Goal: Information Seeking & Learning: Check status

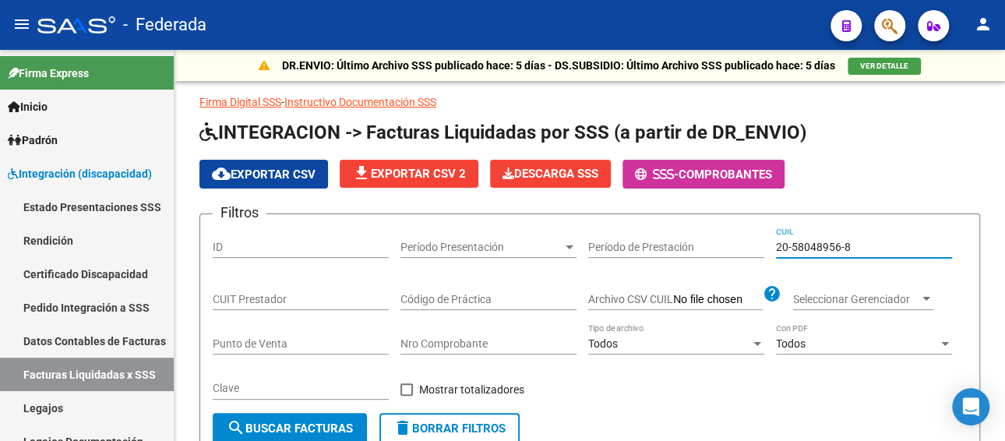
scroll to position [0, 421]
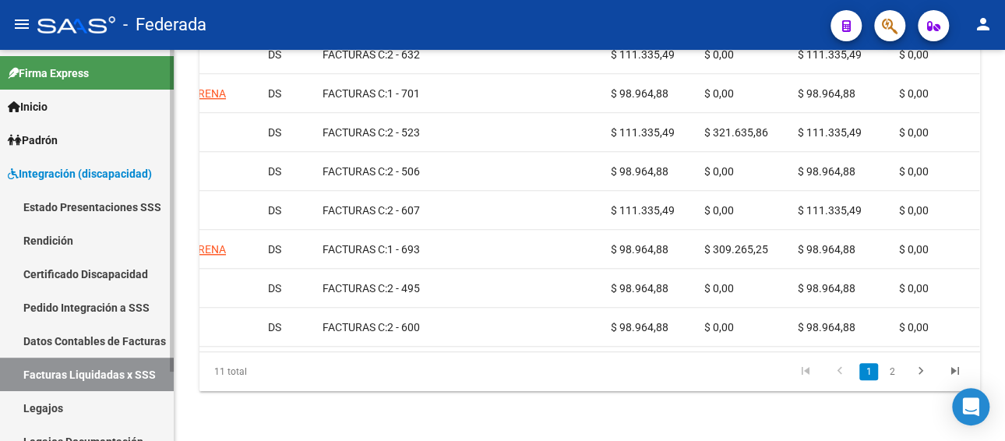
click at [65, 408] on link "Legajos" at bounding box center [87, 408] width 174 height 34
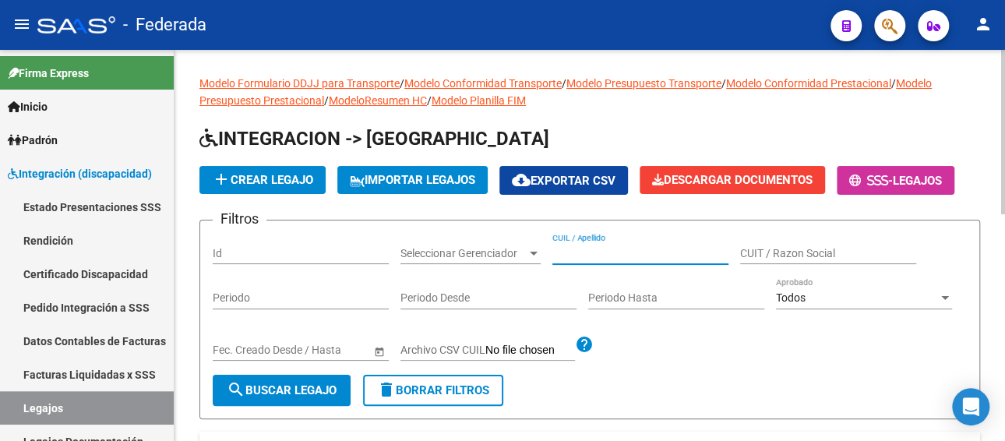
click at [605, 253] on input "CUIL / Apellido" at bounding box center [641, 253] width 176 height 13
paste input "BAUZA SOFIA"
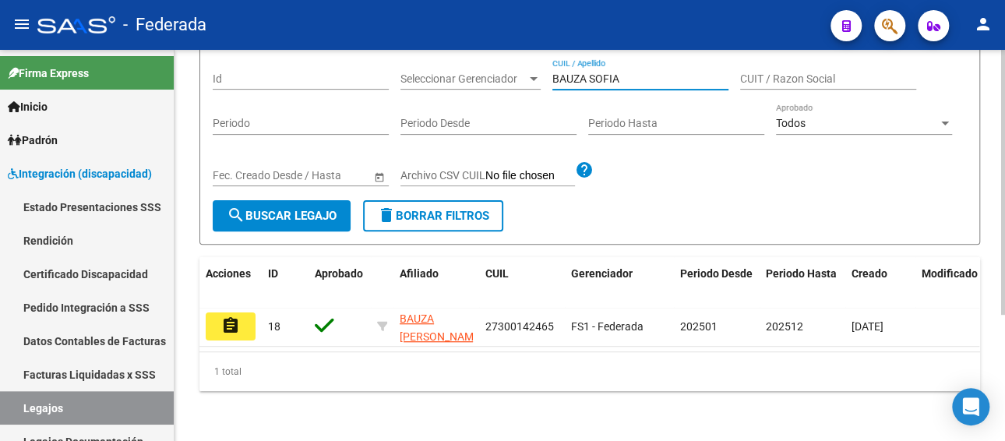
scroll to position [186, 0]
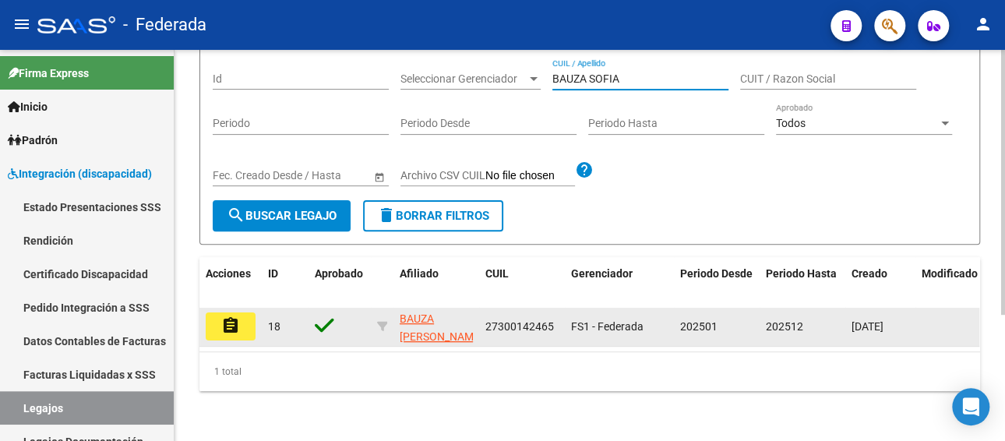
type input "BAUZA SOFIA"
drag, startPoint x: 551, startPoint y: 316, endPoint x: 475, endPoint y: 318, distance: 75.6
click at [475, 318] on div "assignment 18 BAUZA [PERSON_NAME] 27300142465 FS1 - Federada 202501 202512 [DAT…" at bounding box center [729, 327] width 1059 height 39
copy div "27300142465"
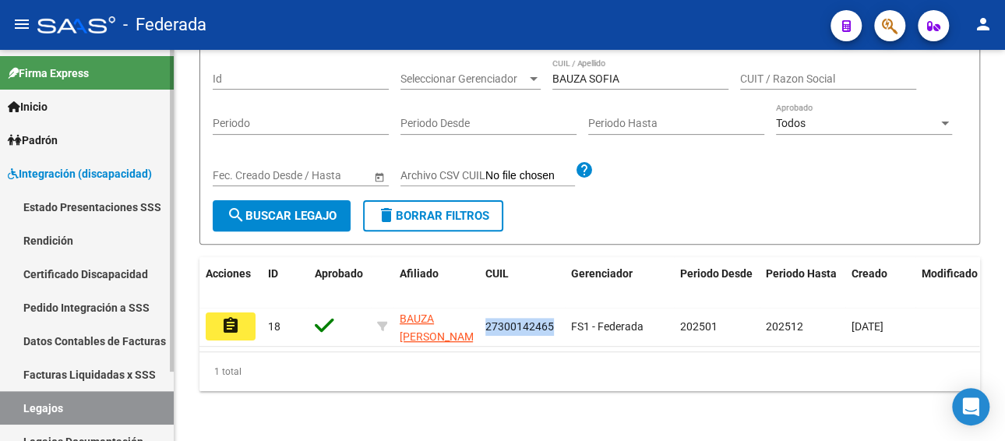
click at [121, 362] on link "Facturas Liquidadas x SSS" at bounding box center [87, 375] width 174 height 34
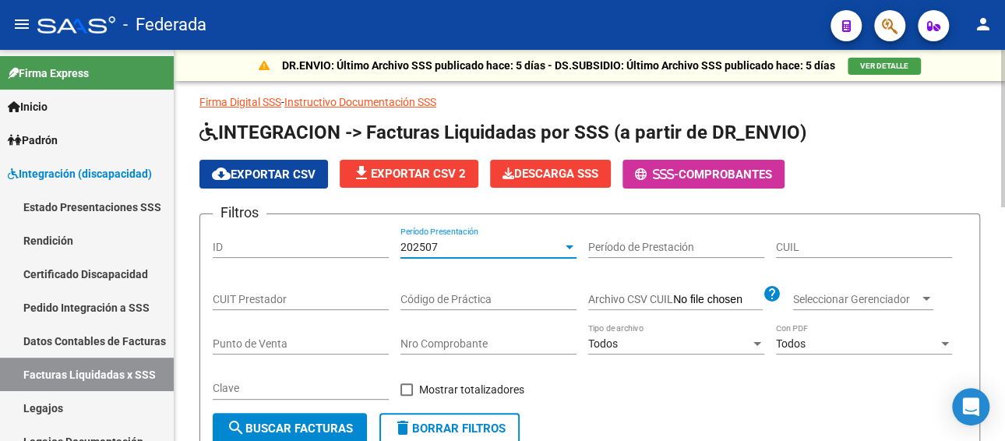
click at [483, 246] on div "202507" at bounding box center [482, 247] width 162 height 13
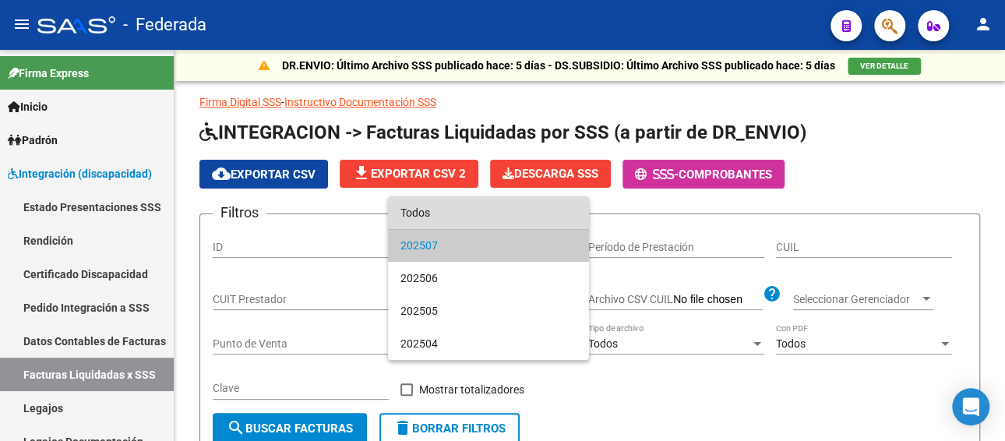
drag, startPoint x: 441, startPoint y: 217, endPoint x: 687, endPoint y: 263, distance: 249.9
click at [441, 217] on span "Todos" at bounding box center [489, 212] width 176 height 33
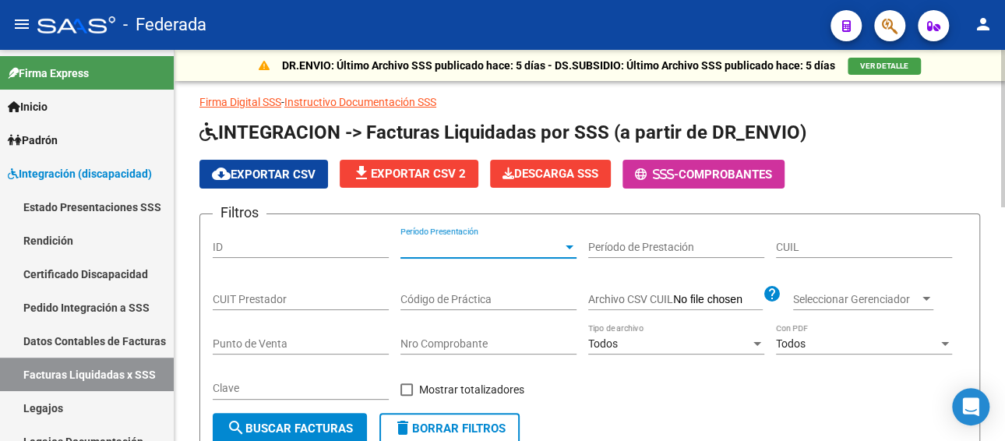
click at [835, 244] on input "CUIL" at bounding box center [864, 247] width 176 height 13
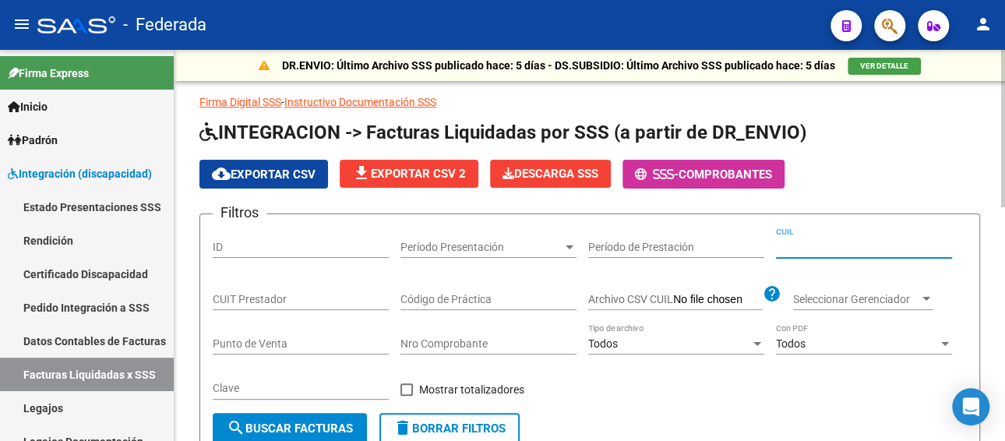
paste input "27-30014246-5"
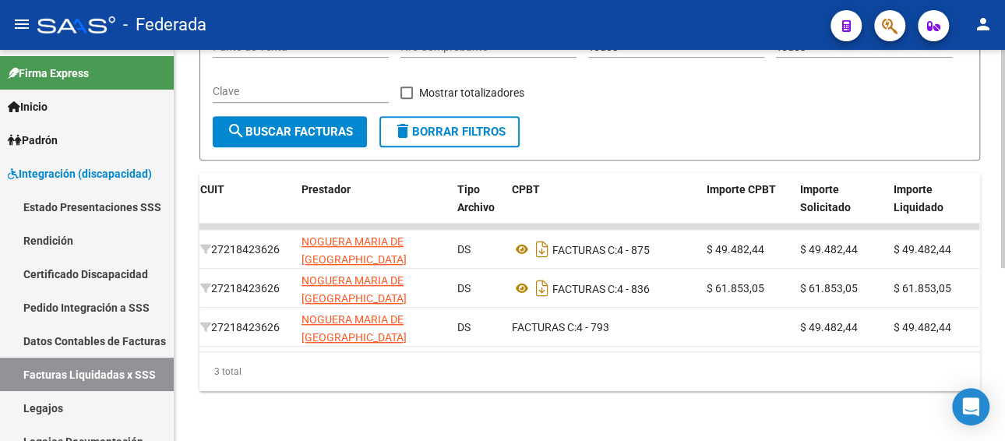
scroll to position [0, 229]
type input "27-30014246-5"
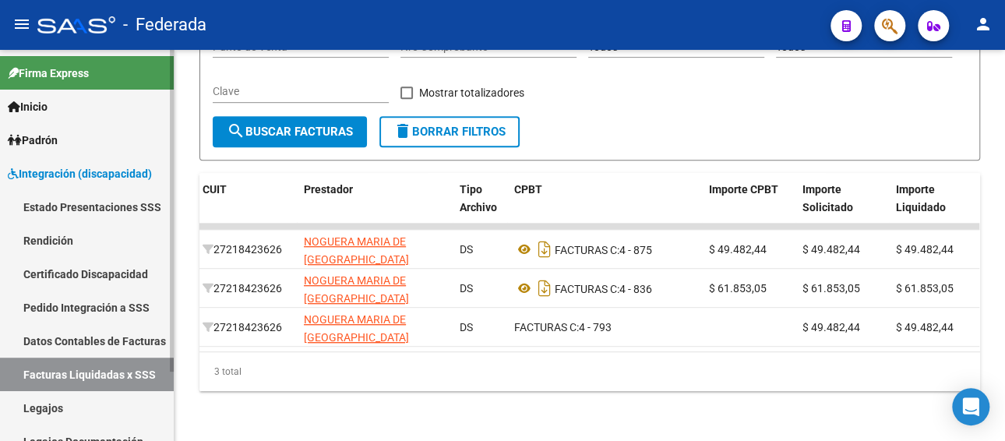
click at [62, 404] on link "Legajos" at bounding box center [87, 408] width 174 height 34
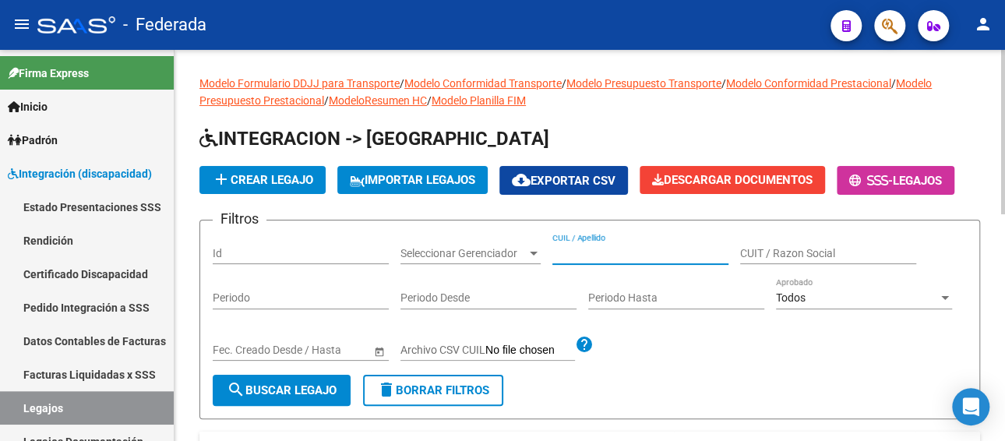
click at [631, 249] on input "CUIL / Apellido" at bounding box center [641, 253] width 176 height 13
paste input "[PERSON_NAME]"
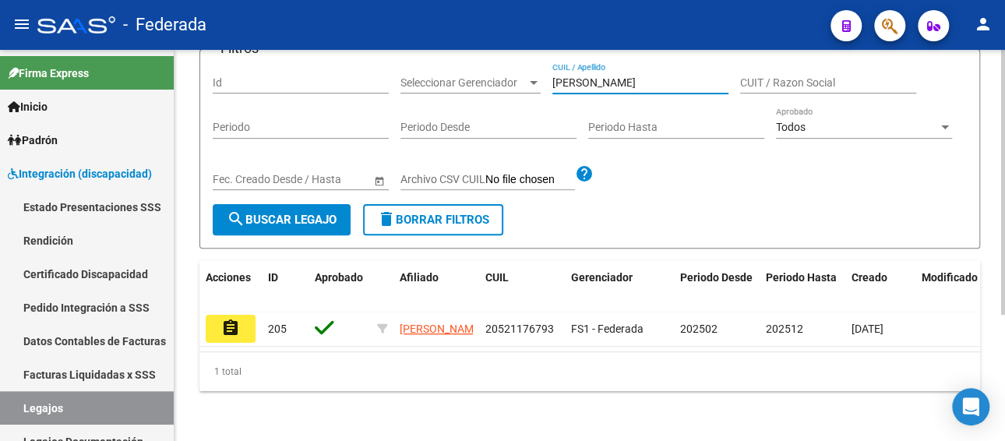
scroll to position [186, 0]
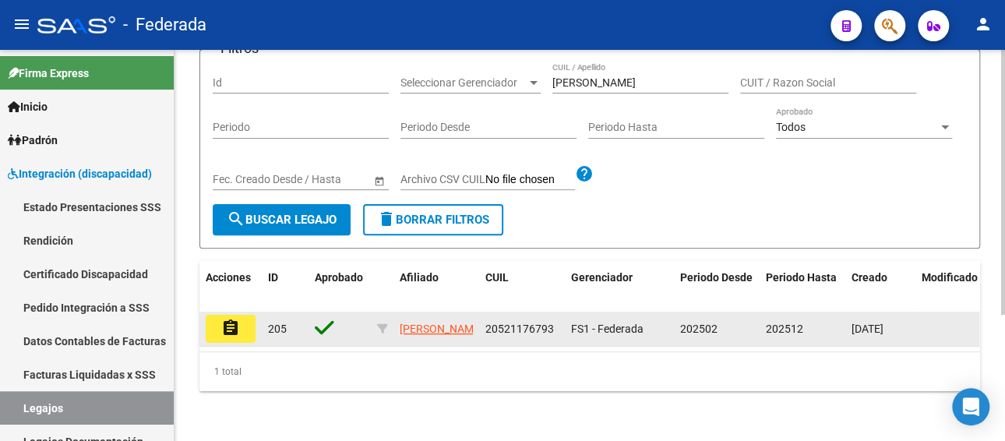
drag, startPoint x: 553, startPoint y: 309, endPoint x: 474, endPoint y: 312, distance: 79.5
click at [474, 312] on div "assignment 205 [PERSON_NAME] 20521176793 FS1 - Federada 202502 202512 [DATE]" at bounding box center [729, 329] width 1059 height 35
copy div "20521176793"
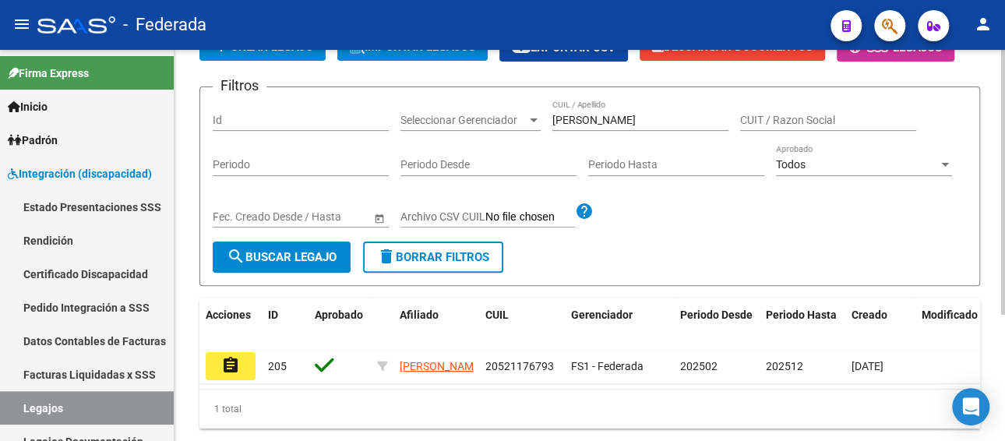
scroll to position [108, 0]
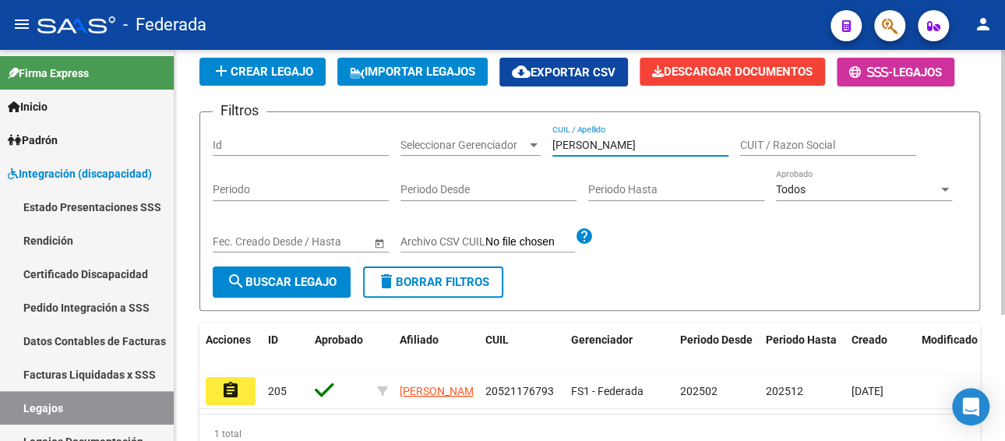
drag, startPoint x: 598, startPoint y: 143, endPoint x: 446, endPoint y: 152, distance: 152.2
click at [449, 152] on div "Filtros Id Seleccionar Gerenciador Seleccionar Gerenciador [PERSON_NAME] / Apel…" at bounding box center [590, 196] width 754 height 142
paste input "[PERSON_NAME]"
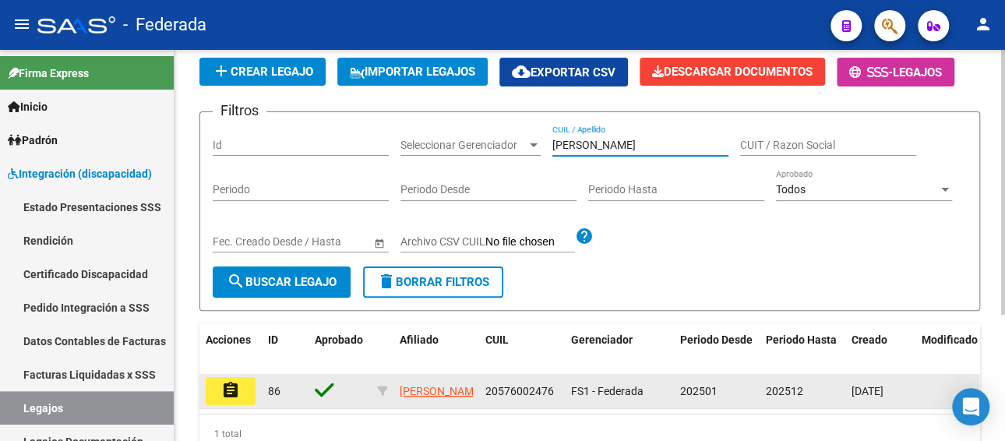
type input "[PERSON_NAME]"
drag, startPoint x: 552, startPoint y: 390, endPoint x: 484, endPoint y: 393, distance: 67.9
click at [486, 393] on span "20576002476" at bounding box center [520, 391] width 69 height 12
copy span "20576002476"
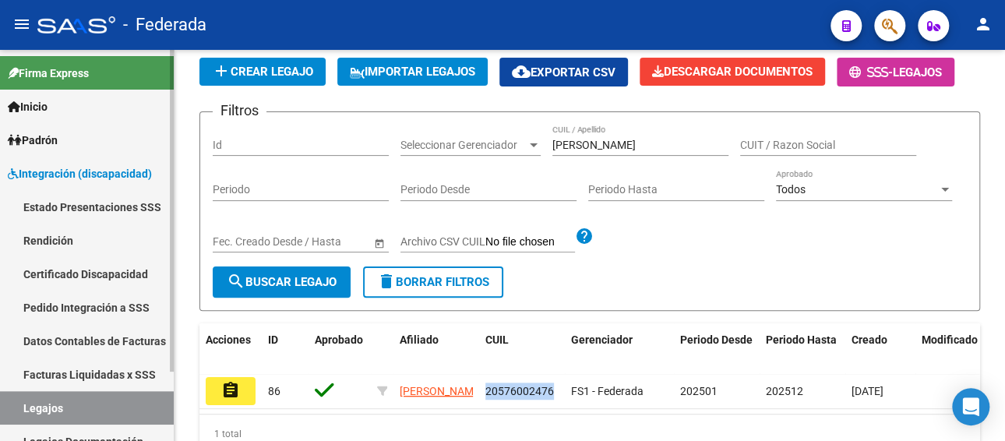
click at [65, 371] on link "Facturas Liquidadas x SSS" at bounding box center [87, 375] width 174 height 34
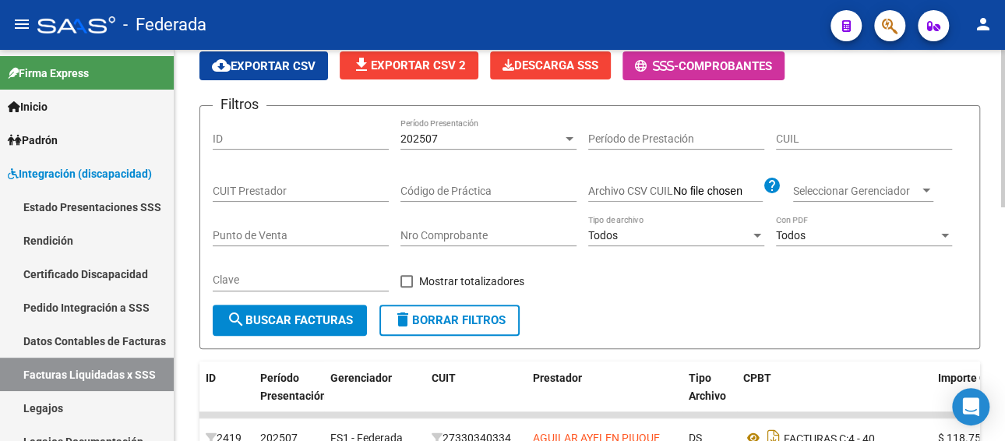
click at [493, 135] on div "202507" at bounding box center [482, 138] width 162 height 13
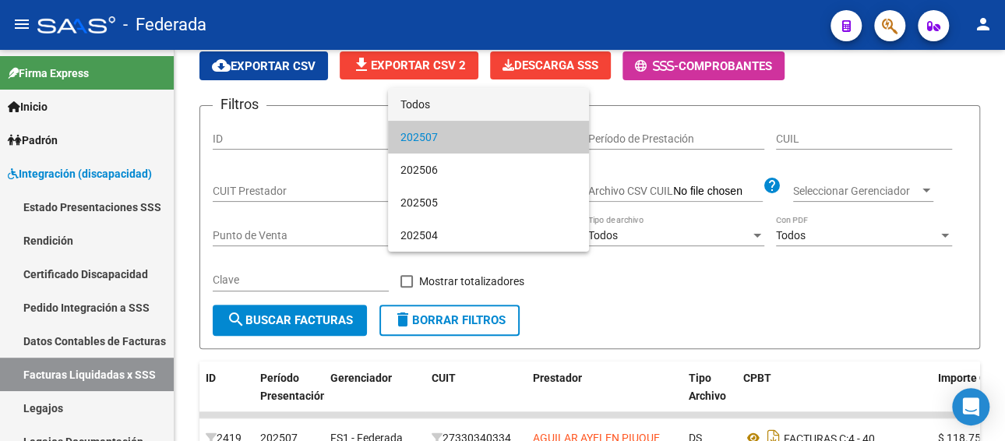
click at [454, 109] on span "Todos" at bounding box center [489, 104] width 176 height 33
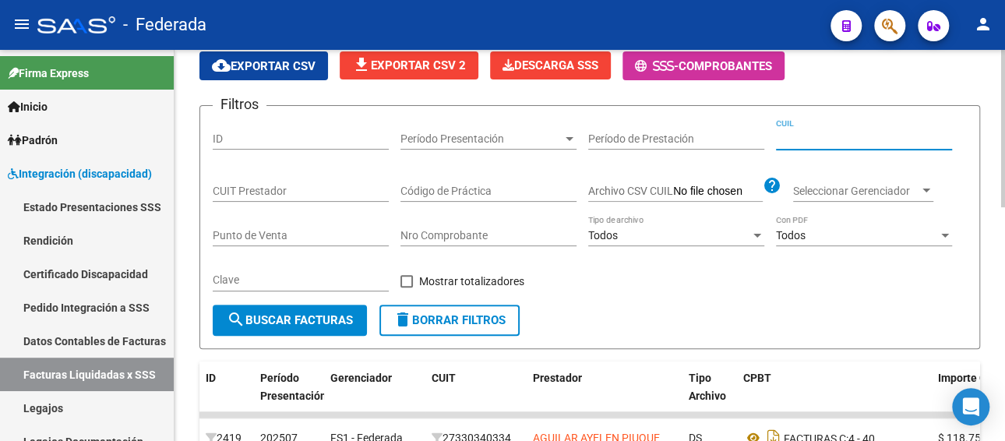
click at [786, 140] on input "CUIL" at bounding box center [864, 138] width 176 height 13
paste input "20-57600247-6"
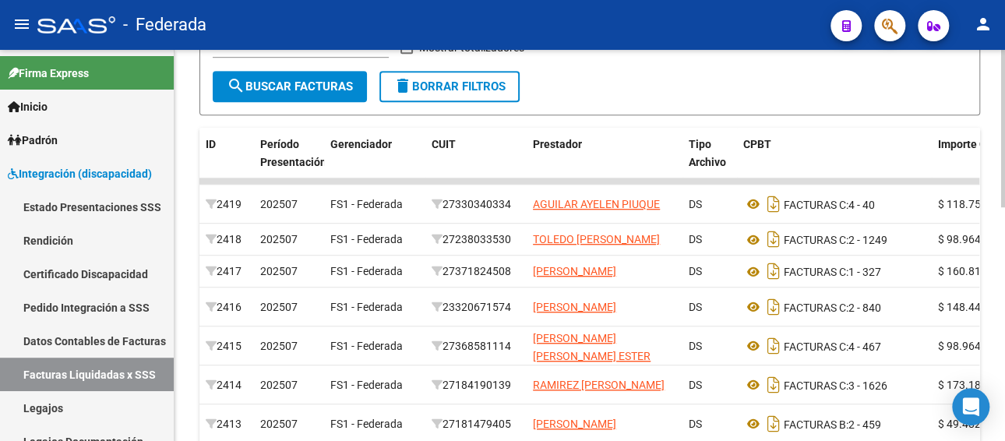
scroll to position [576, 0]
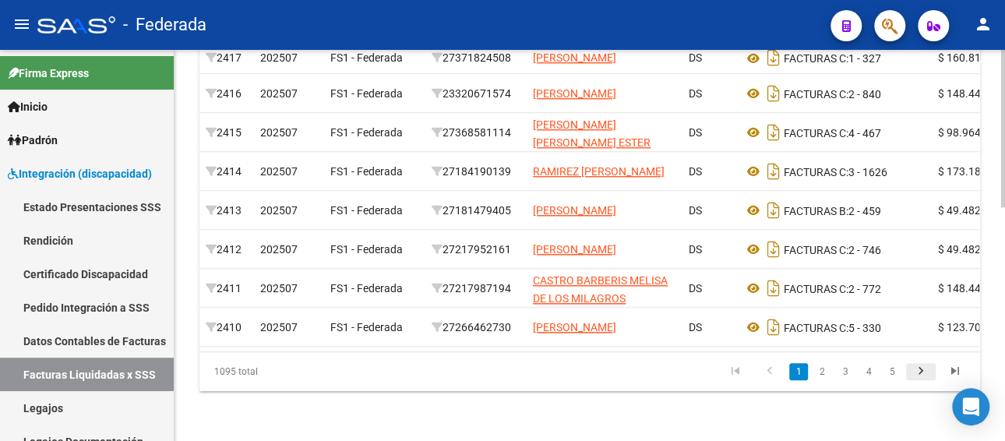
type input "20-57600247-6"
click at [920, 378] on icon "go to next page" at bounding box center [921, 373] width 20 height 19
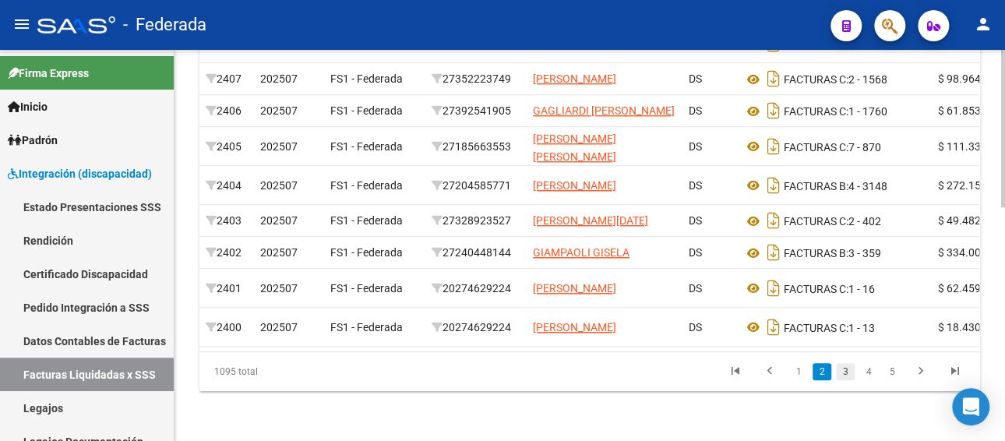
click at [843, 377] on link "3" at bounding box center [845, 371] width 19 height 17
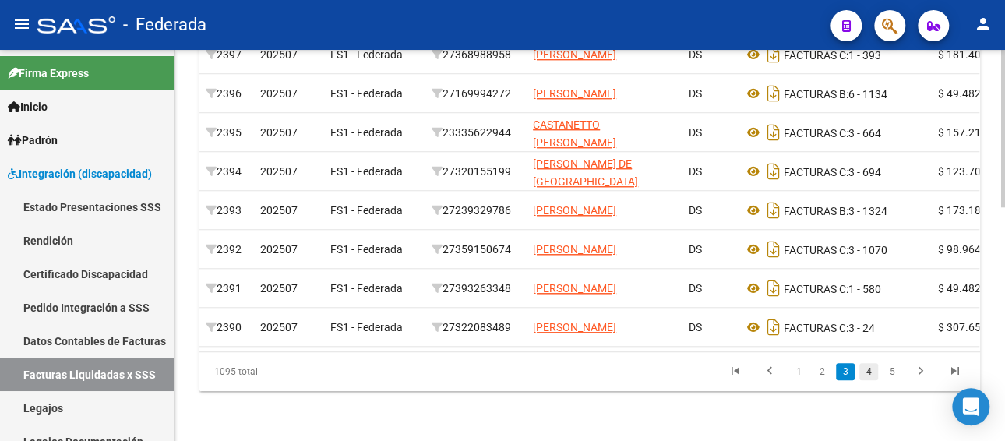
click at [867, 377] on link "4" at bounding box center [869, 371] width 19 height 17
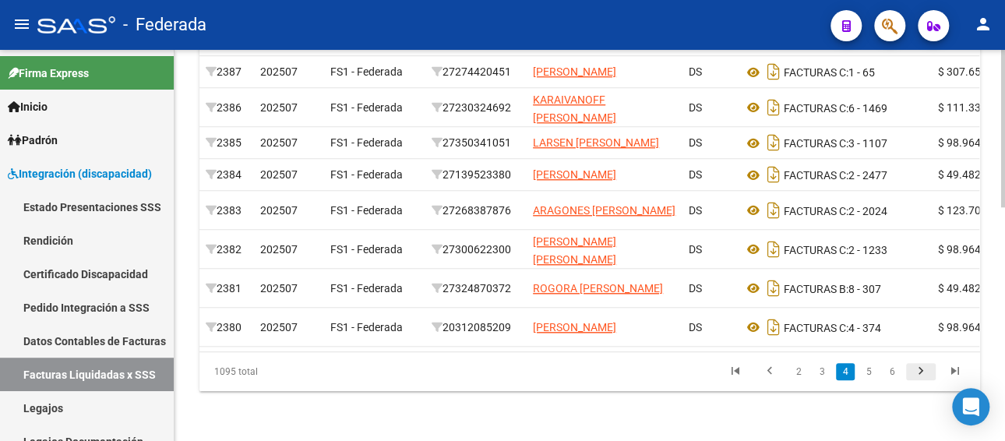
click at [912, 373] on icon "go to next page" at bounding box center [921, 373] width 20 height 19
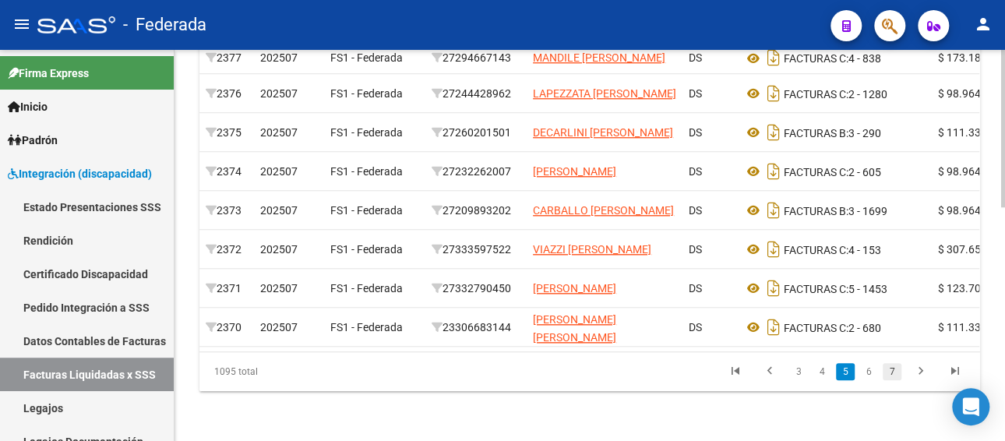
click at [893, 376] on link "7" at bounding box center [892, 371] width 19 height 17
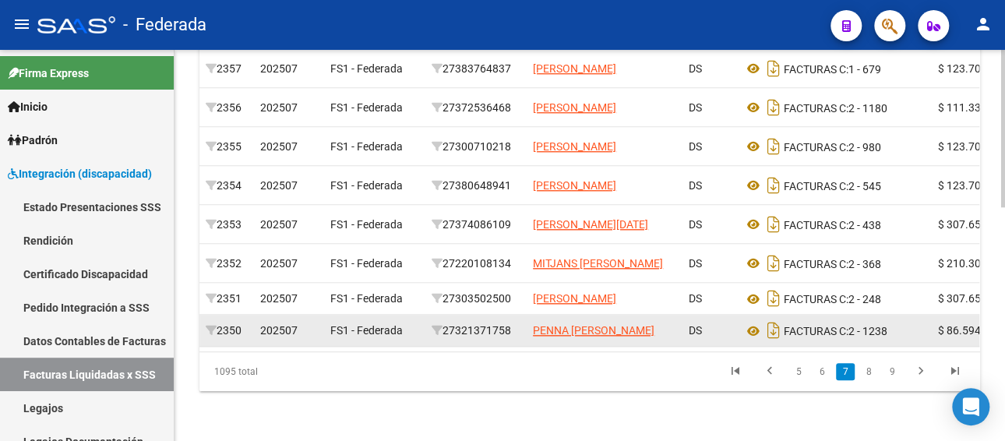
drag, startPoint x: 520, startPoint y: 320, endPoint x: 447, endPoint y: 320, distance: 72.5
click at [447, 320] on datatable-body-cell "27321371758" at bounding box center [476, 330] width 101 height 31
copy div "27321371758"
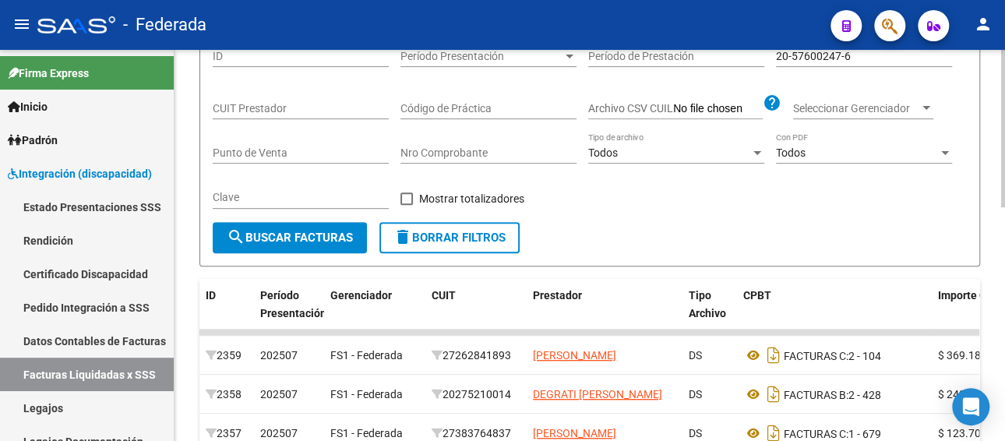
scroll to position [108, 0]
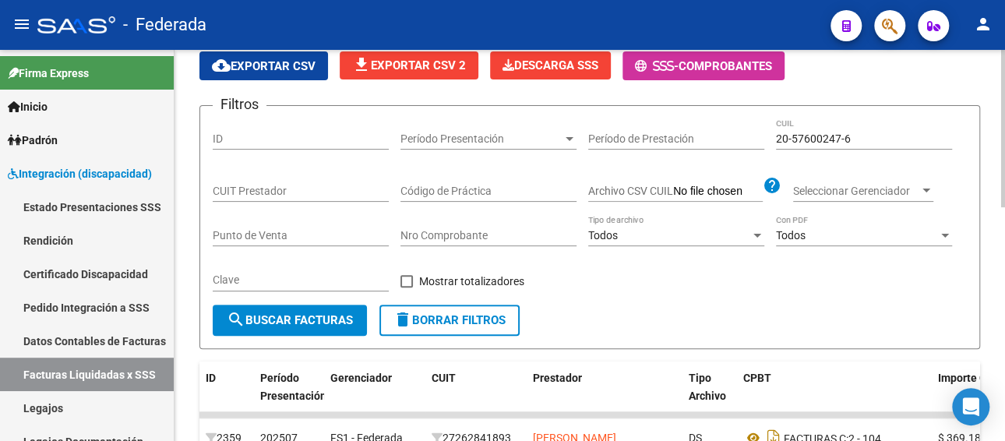
click at [312, 188] on input "CUIT Prestador" at bounding box center [301, 191] width 176 height 13
paste input "27-32137175-8"
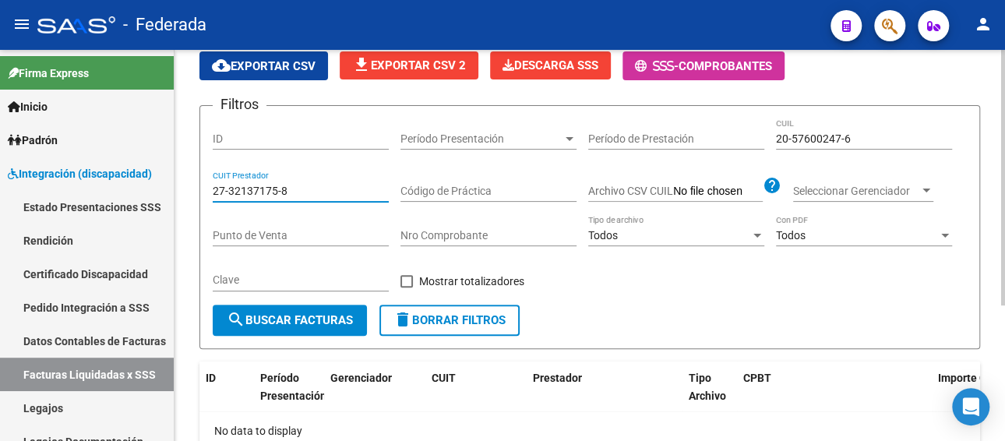
scroll to position [207, 0]
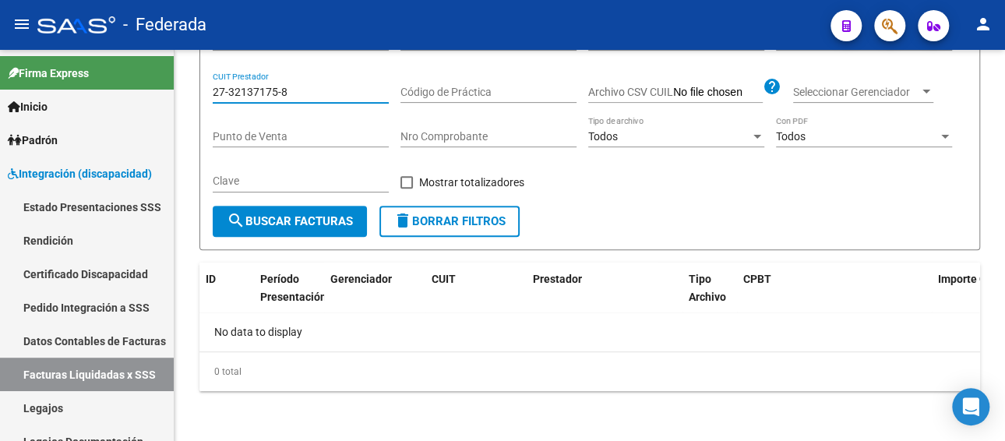
type input "27-32137175-8"
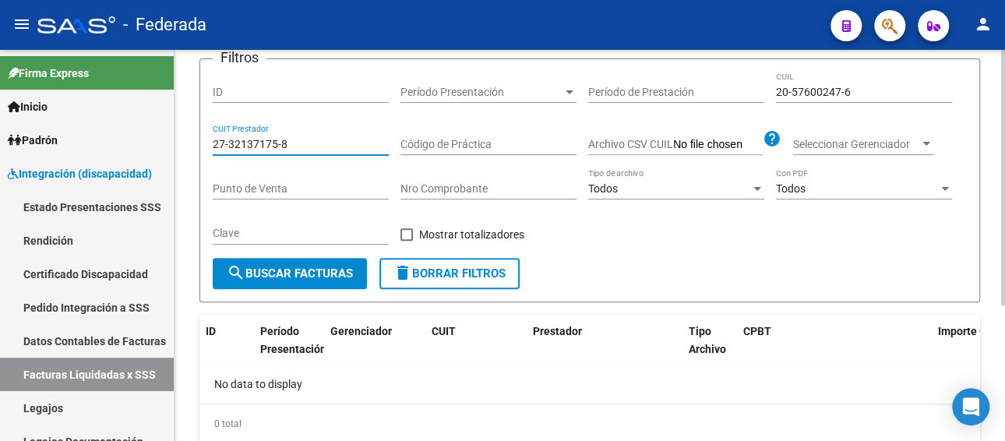
scroll to position [129, 0]
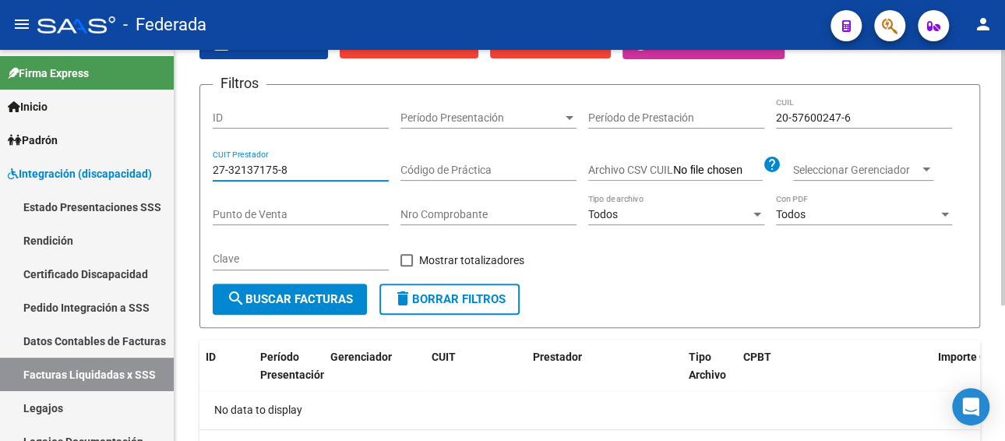
drag, startPoint x: 335, startPoint y: 175, endPoint x: 185, endPoint y: 175, distance: 150.4
click at [185, 175] on div "DR.ENVIO: Último Archivo SSS publicado hace: 5 días - DS.SUBSIDIO: Último Archi…" at bounding box center [590, 220] width 831 height 599
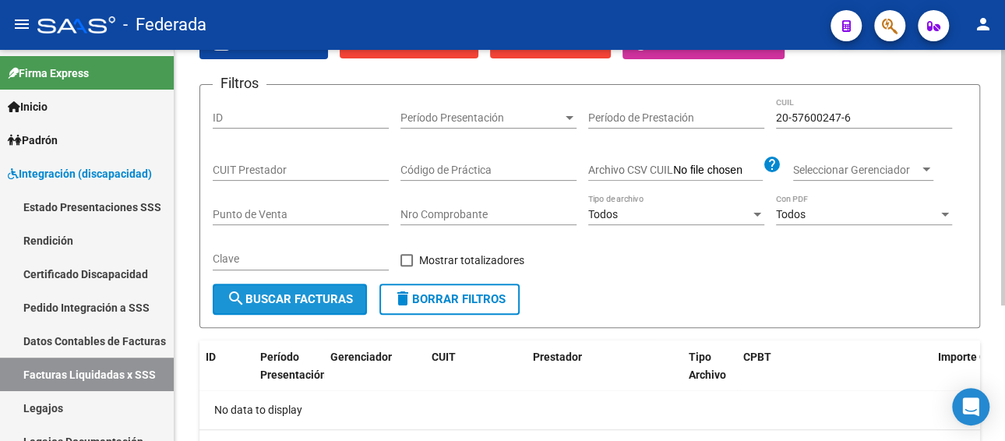
click at [300, 302] on span "search Buscar Facturas" at bounding box center [290, 299] width 126 height 14
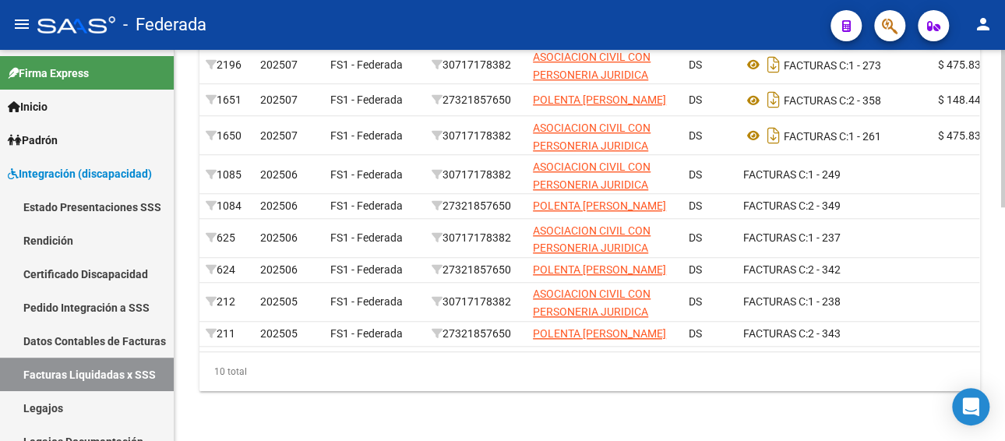
scroll to position [0, 260]
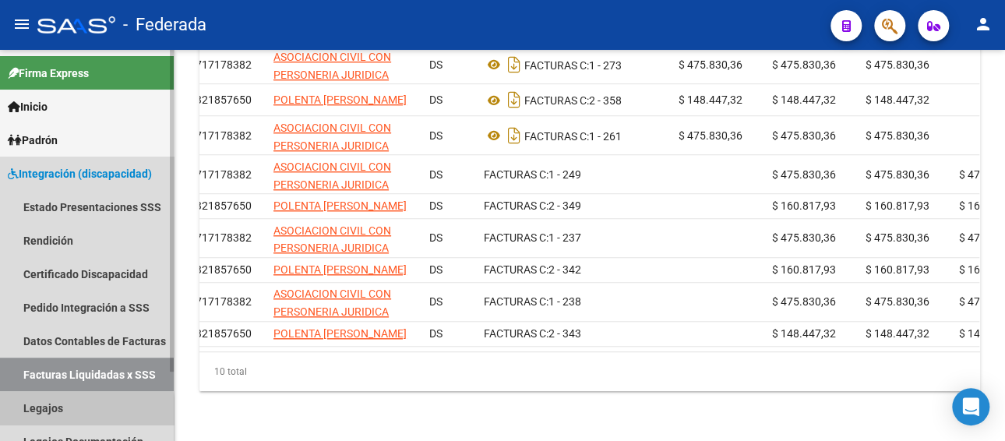
click at [51, 412] on link "Legajos" at bounding box center [87, 408] width 174 height 34
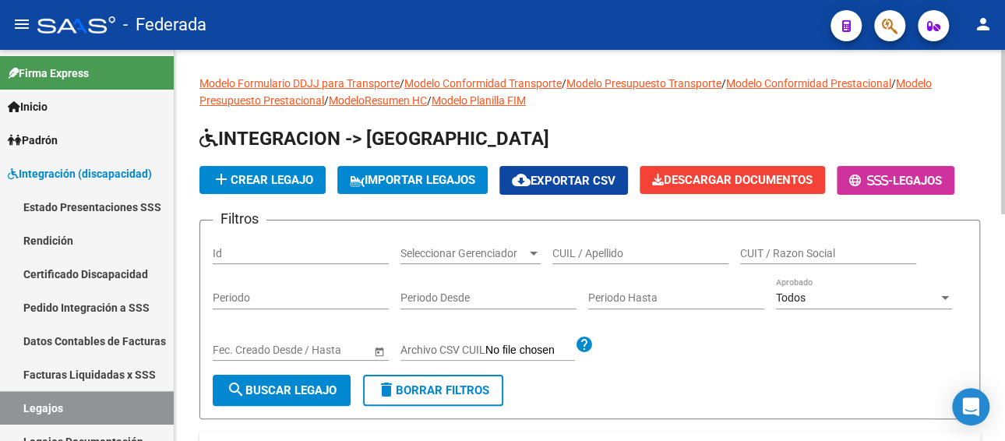
click at [620, 238] on div "CUIL / Apellido" at bounding box center [641, 248] width 176 height 31
paste input "[PERSON_NAME]"
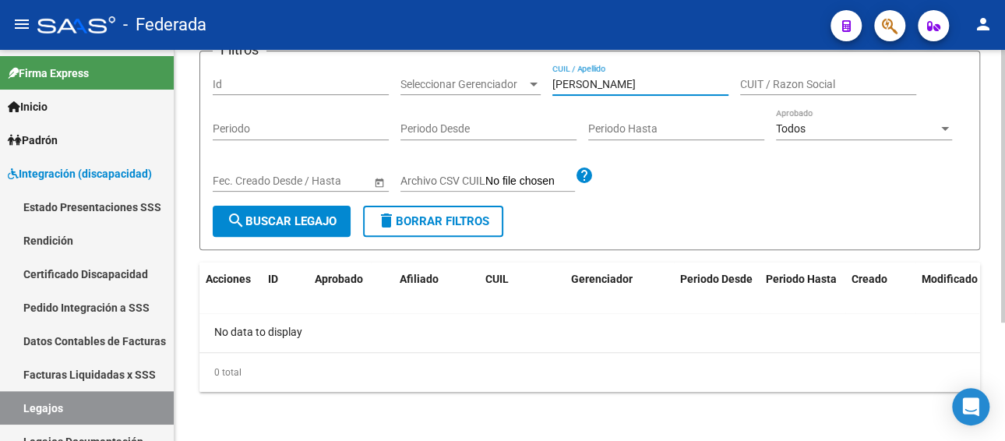
scroll to position [91, 0]
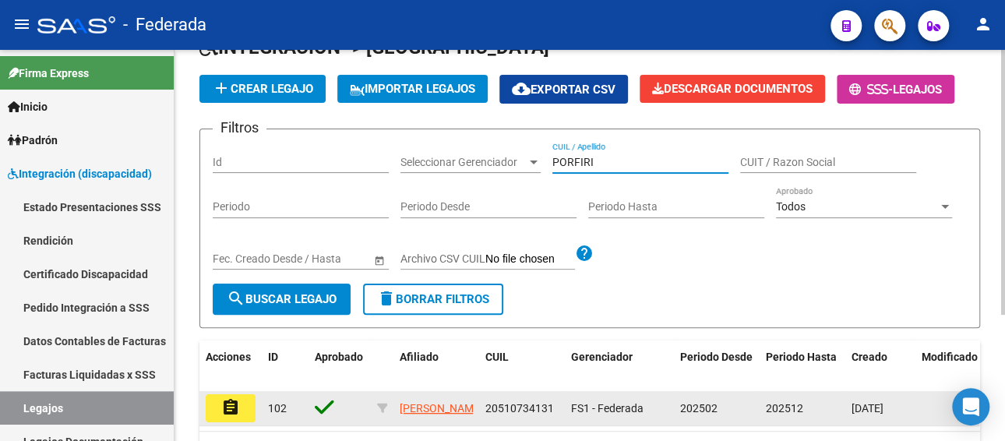
type input "PORFIRI"
drag, startPoint x: 553, startPoint y: 410, endPoint x: 482, endPoint y: 412, distance: 70.9
click at [482, 412] on datatable-body-cell "20510734131" at bounding box center [522, 408] width 86 height 34
copy span "20510734131"
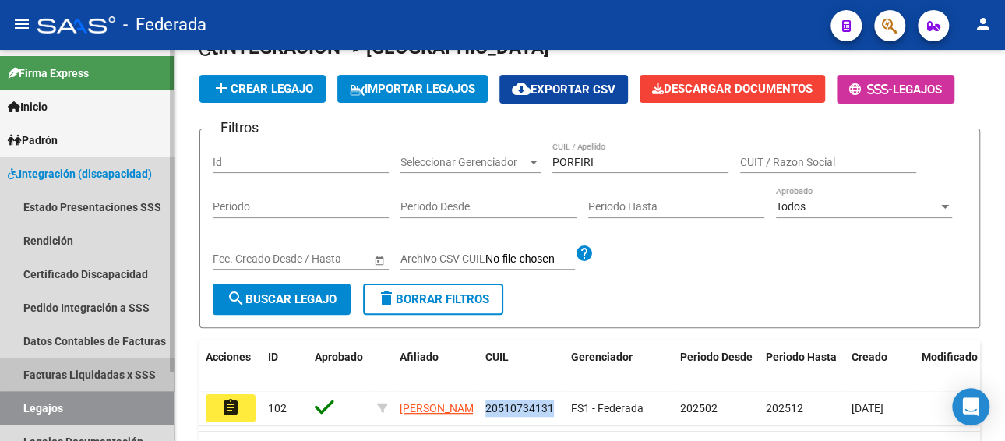
click at [99, 373] on link "Facturas Liquidadas x SSS" at bounding box center [87, 375] width 174 height 34
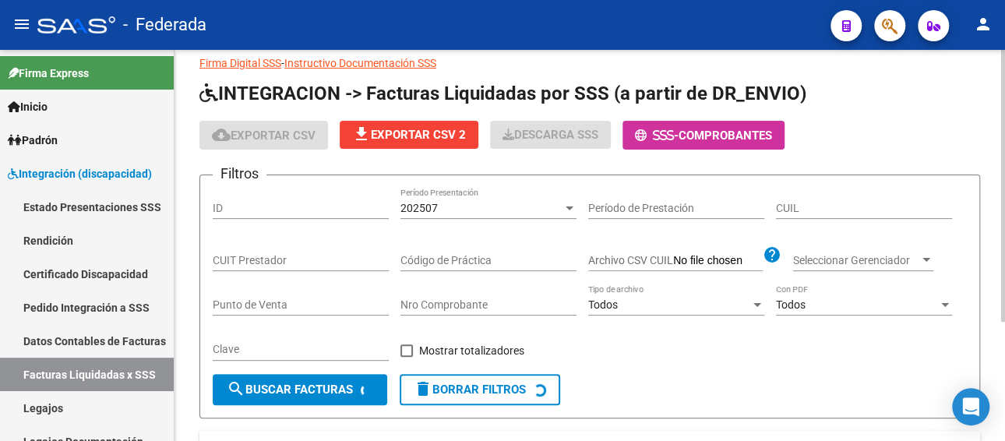
scroll to position [13, 0]
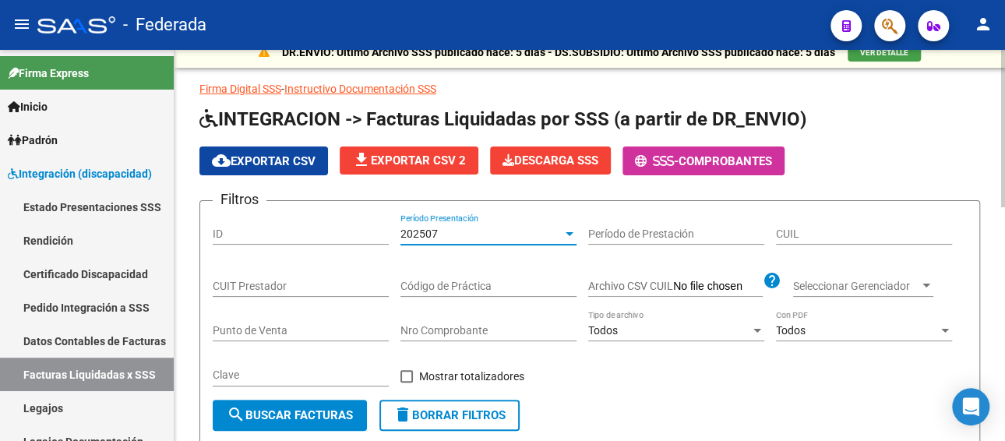
click at [462, 228] on div "202507" at bounding box center [482, 234] width 162 height 13
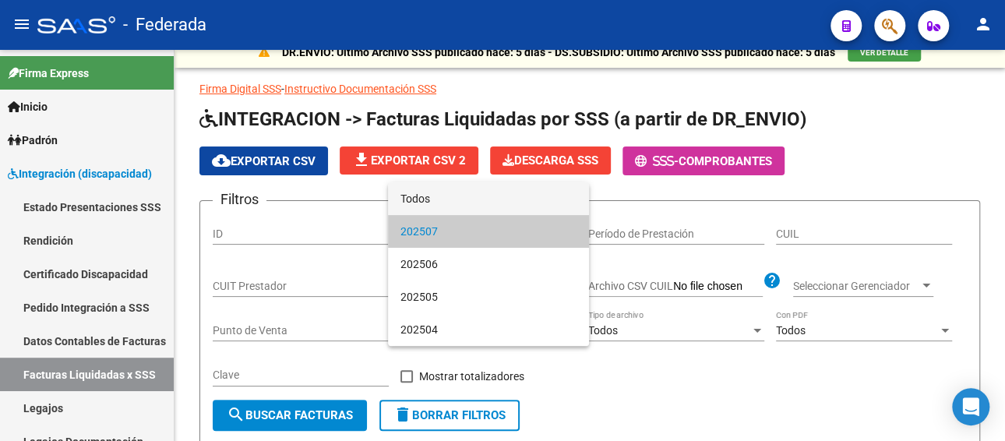
click at [446, 198] on span "Todos" at bounding box center [489, 198] width 176 height 33
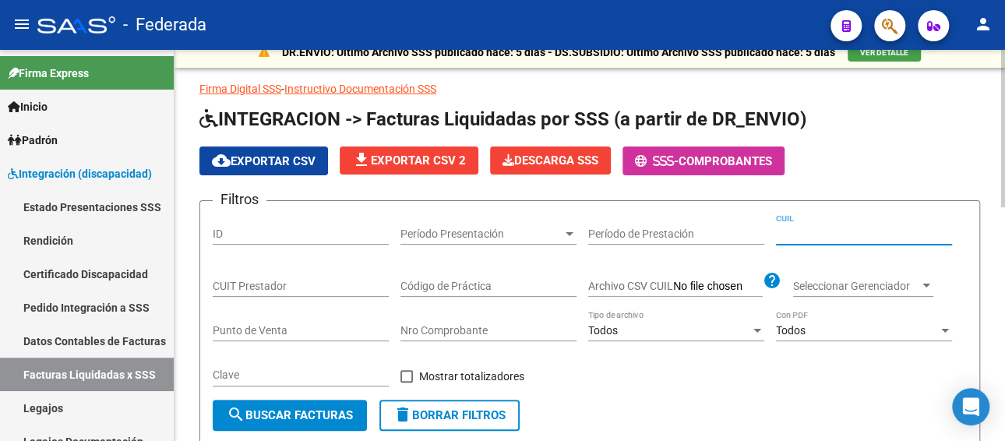
click at [832, 230] on input "CUIL" at bounding box center [864, 234] width 176 height 13
paste input "20-51073413-1"
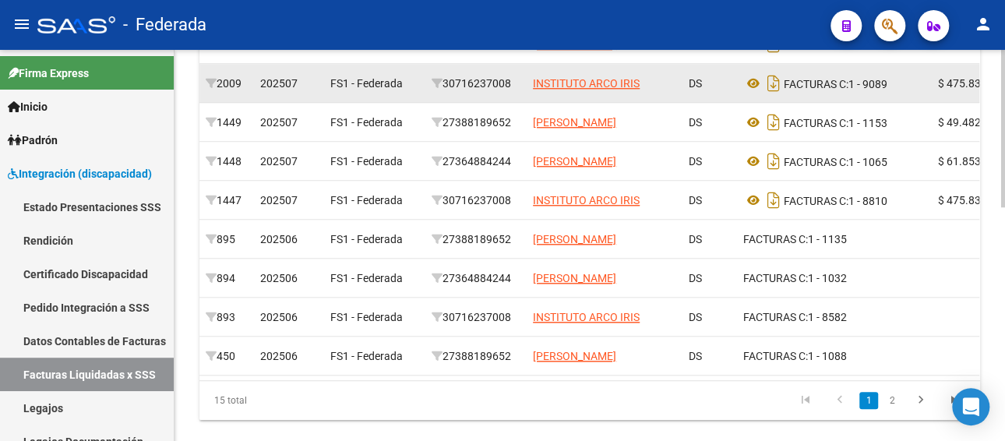
scroll to position [559, 0]
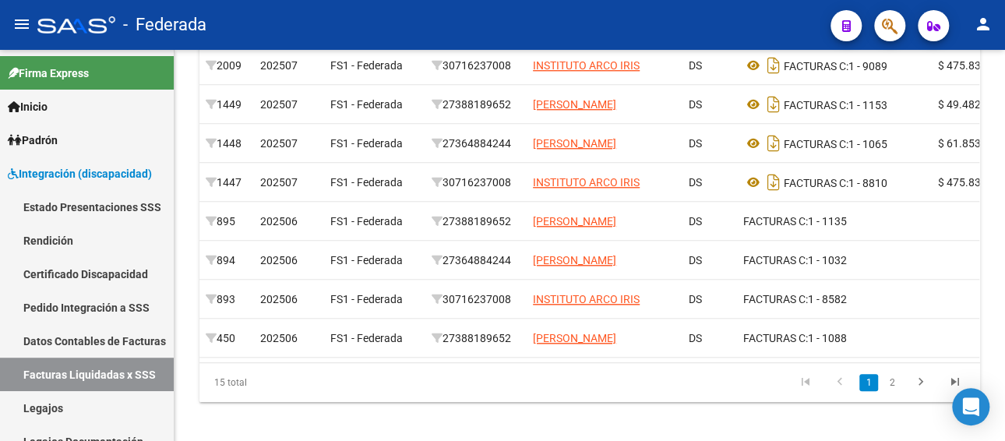
type input "20-51073413-1"
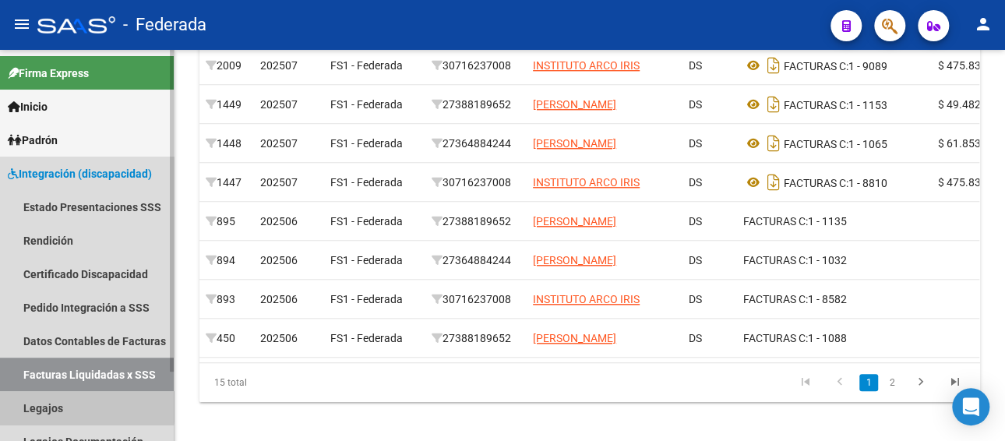
click at [58, 403] on link "Legajos" at bounding box center [87, 408] width 174 height 34
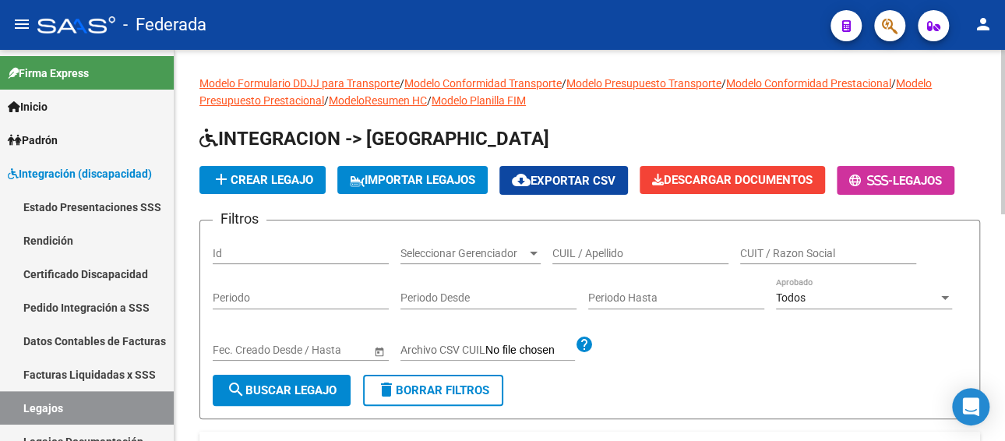
click at [581, 253] on input "CUIL / Apellido" at bounding box center [641, 253] width 176 height 13
paste input "LINARES AVRIL"
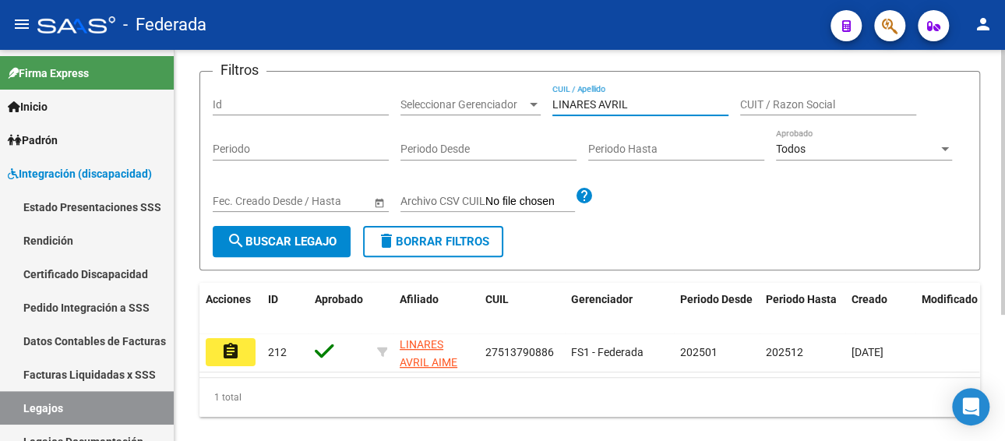
scroll to position [156, 0]
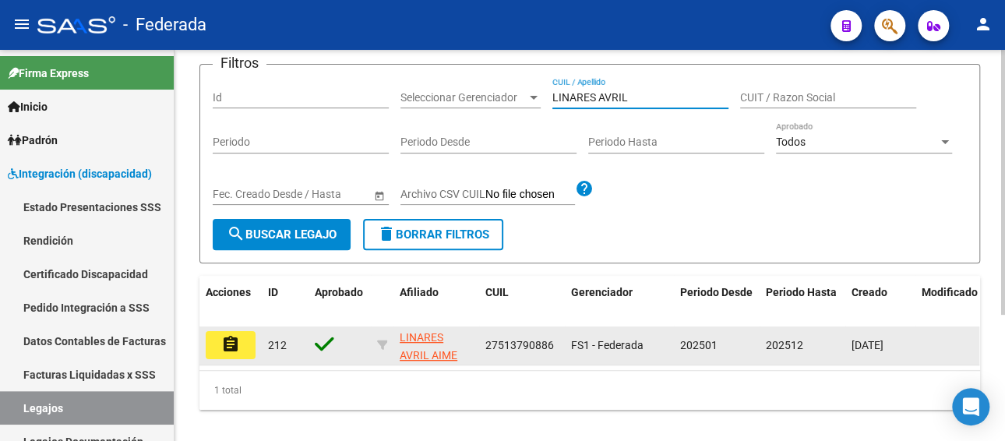
type input "LINARES AVRIL"
drag, startPoint x: 493, startPoint y: 345, endPoint x: 480, endPoint y: 347, distance: 13.3
click at [480, 347] on datatable-body-cell "27513790886" at bounding box center [522, 346] width 86 height 38
copy span "27513790886"
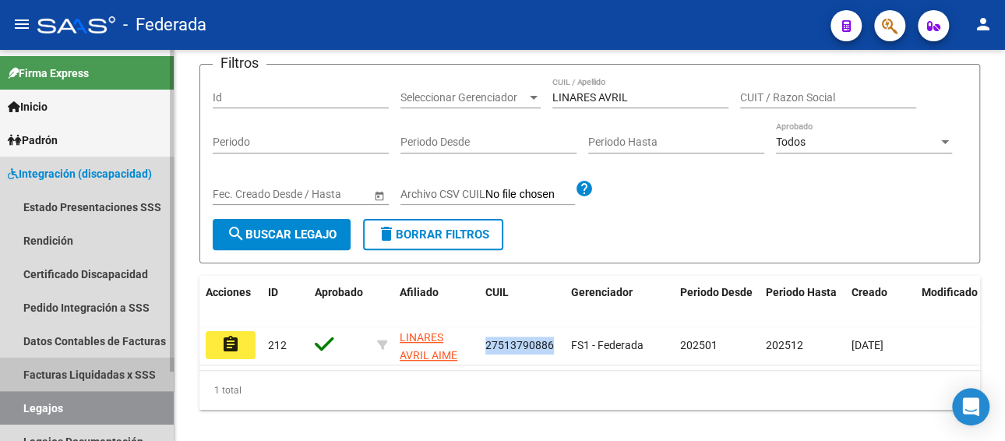
click at [117, 366] on link "Facturas Liquidadas x SSS" at bounding box center [87, 375] width 174 height 34
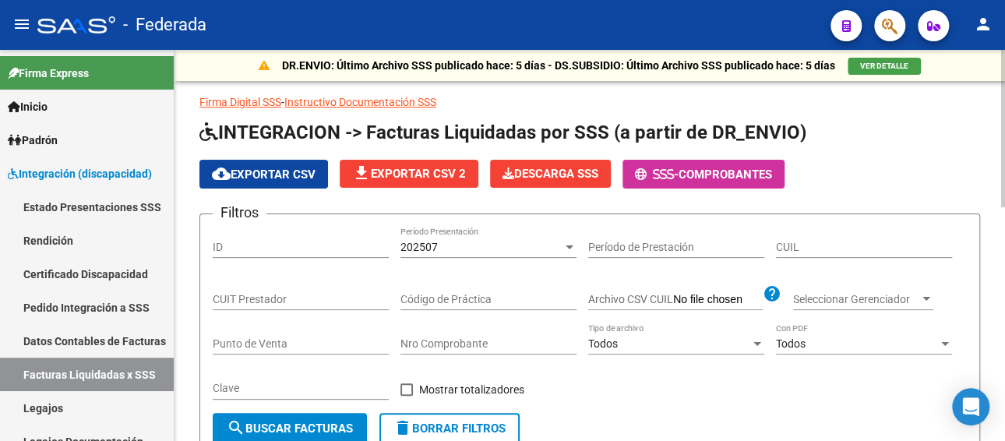
click at [408, 250] on span "202507" at bounding box center [419, 247] width 37 height 12
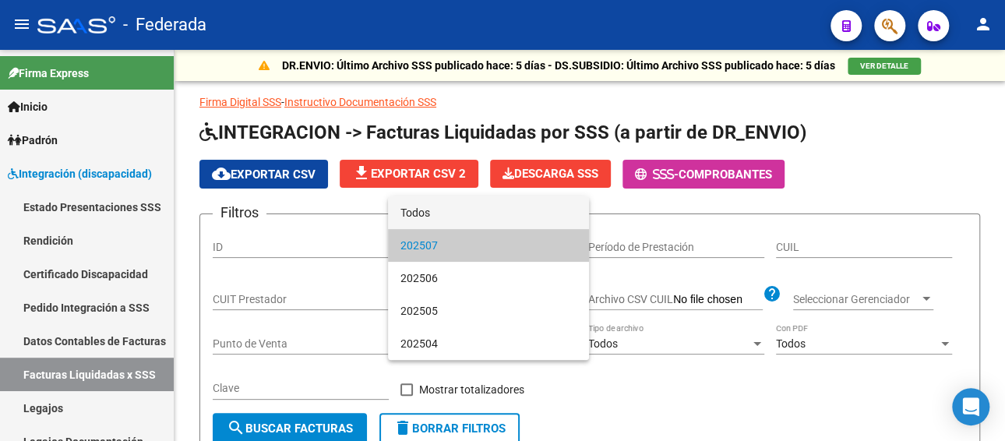
click at [430, 214] on span "Todos" at bounding box center [489, 212] width 176 height 33
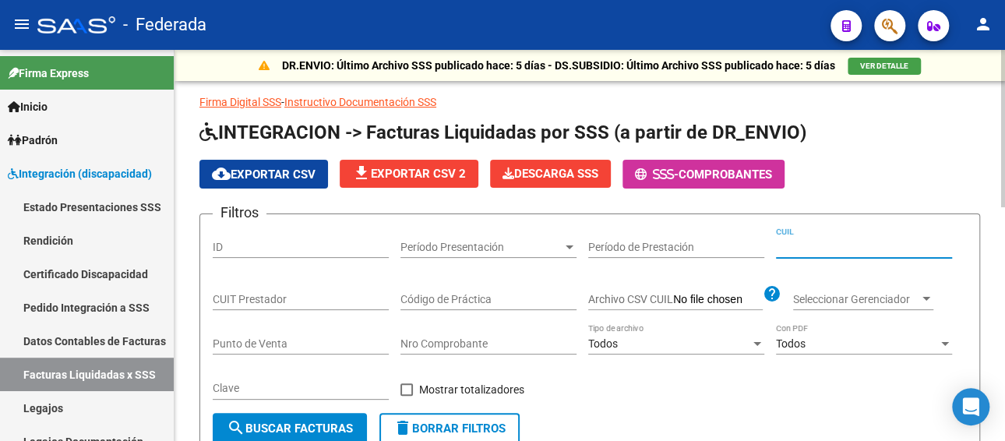
click at [801, 249] on input "CUIL" at bounding box center [864, 247] width 176 height 13
paste input "27-51379088-6"
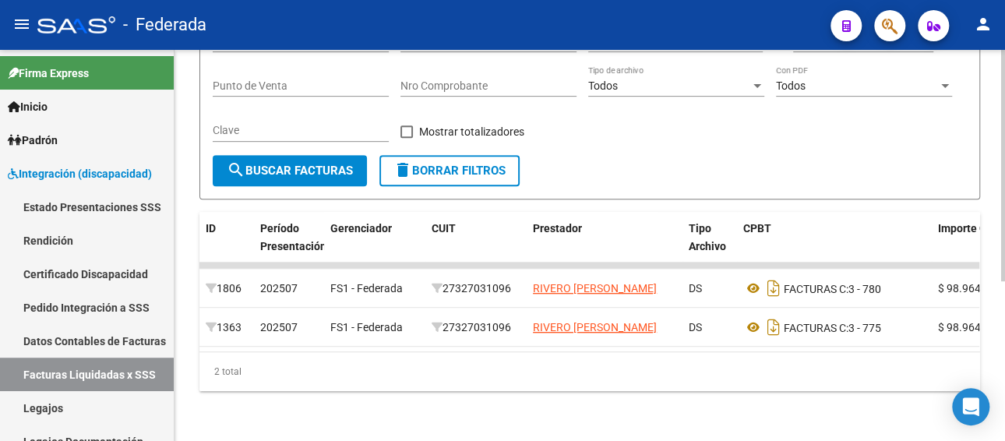
scroll to position [270, 0]
type input "27-51379088-6"
click at [60, 404] on link "Legajos" at bounding box center [87, 408] width 174 height 34
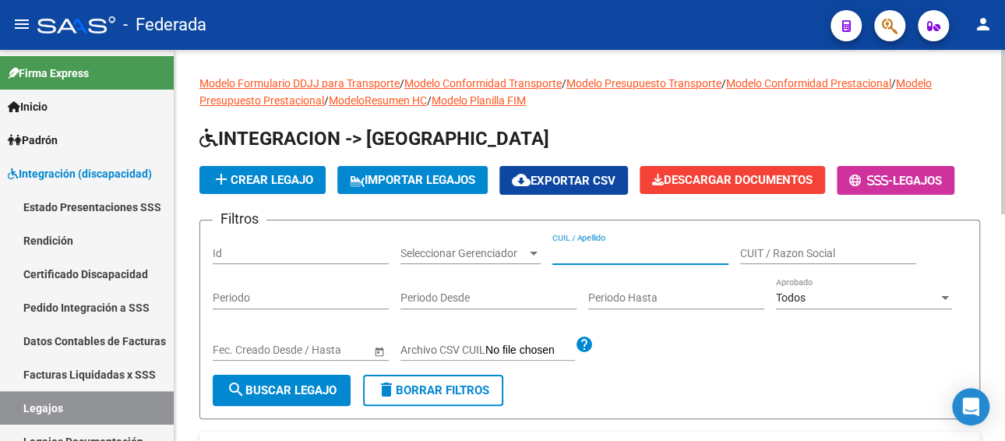
click at [581, 247] on input "CUIL / Apellido" at bounding box center [641, 253] width 176 height 13
paste input "[PERSON_NAME]"
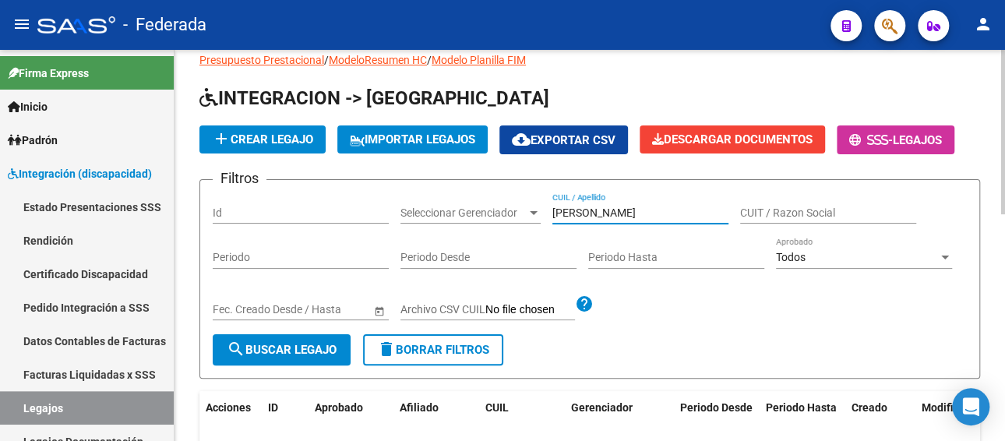
scroll to position [78, 0]
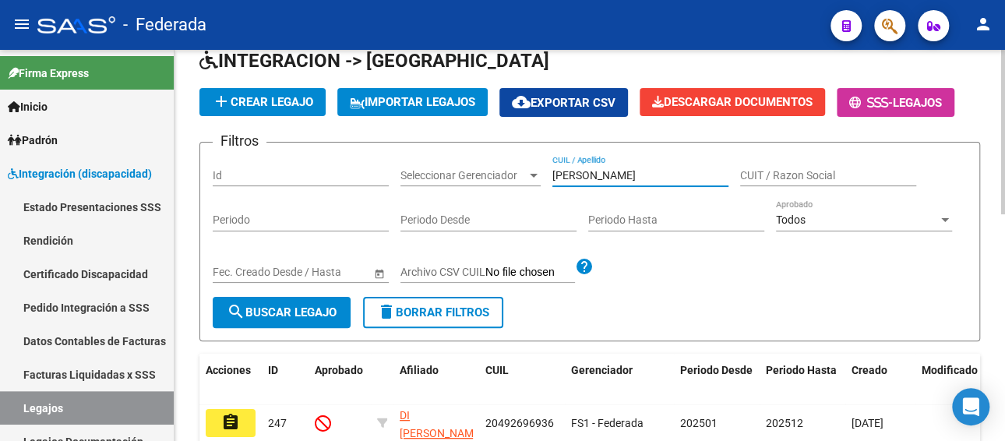
click at [298, 313] on span "search Buscar Legajo" at bounding box center [282, 313] width 110 height 14
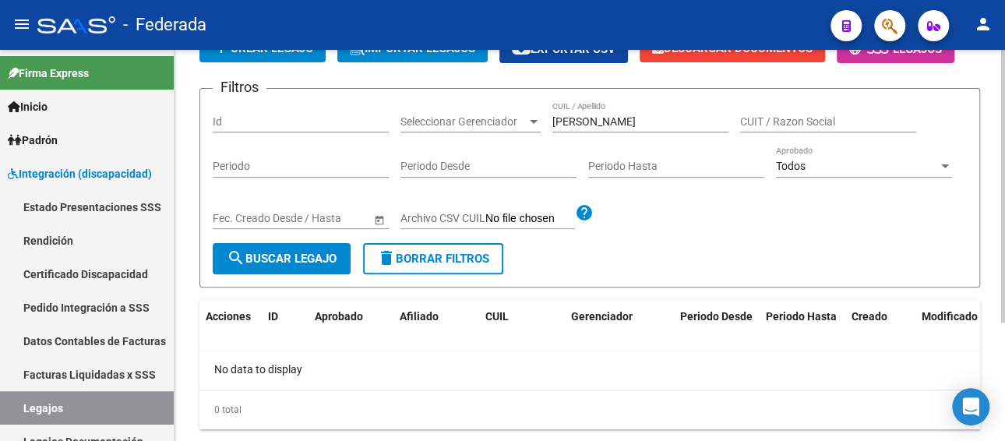
scroll to position [156, 0]
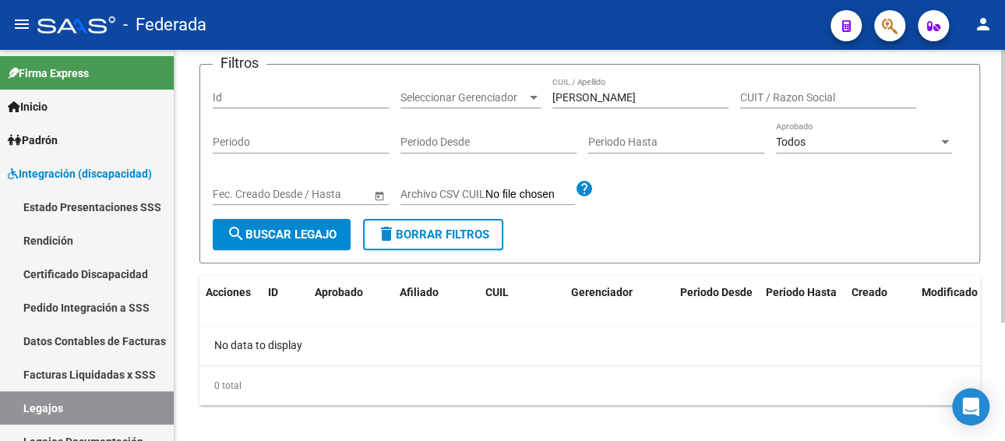
click at [683, 95] on input "[PERSON_NAME]" at bounding box center [641, 97] width 176 height 13
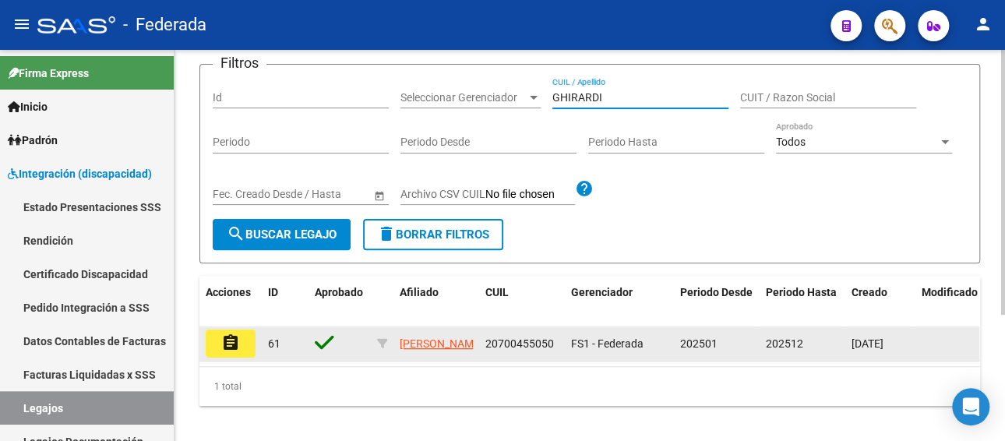
type input "GHIRARDI"
drag, startPoint x: 556, startPoint y: 341, endPoint x: 482, endPoint y: 341, distance: 74.8
click at [482, 341] on datatable-body-cell "20700455050" at bounding box center [522, 344] width 86 height 34
copy span "20700455050"
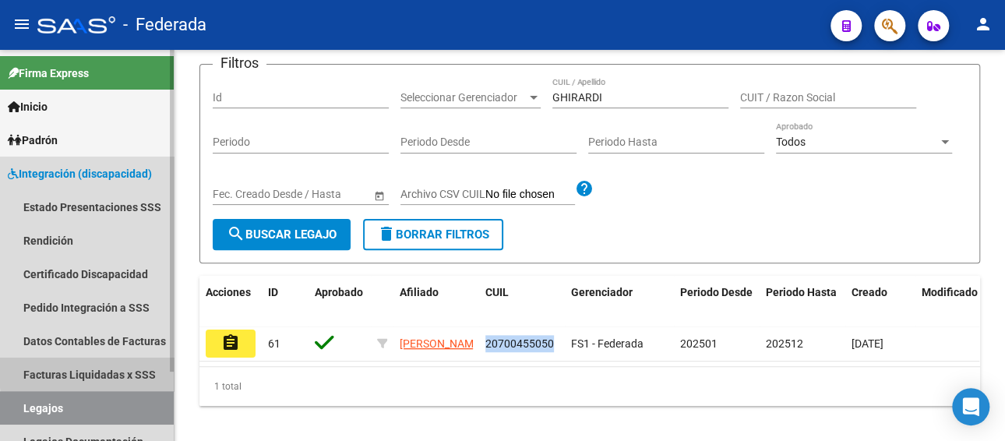
click at [124, 369] on link "Facturas Liquidadas x SSS" at bounding box center [87, 375] width 174 height 34
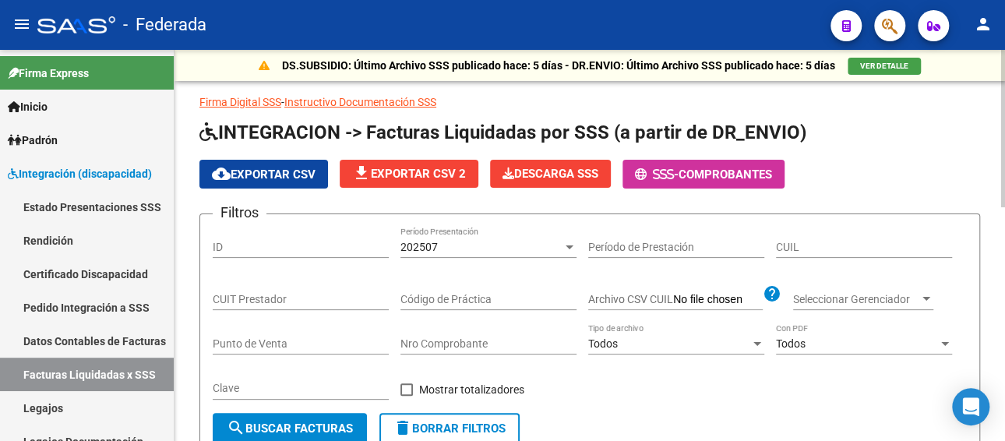
click at [464, 248] on div "202507" at bounding box center [482, 247] width 162 height 13
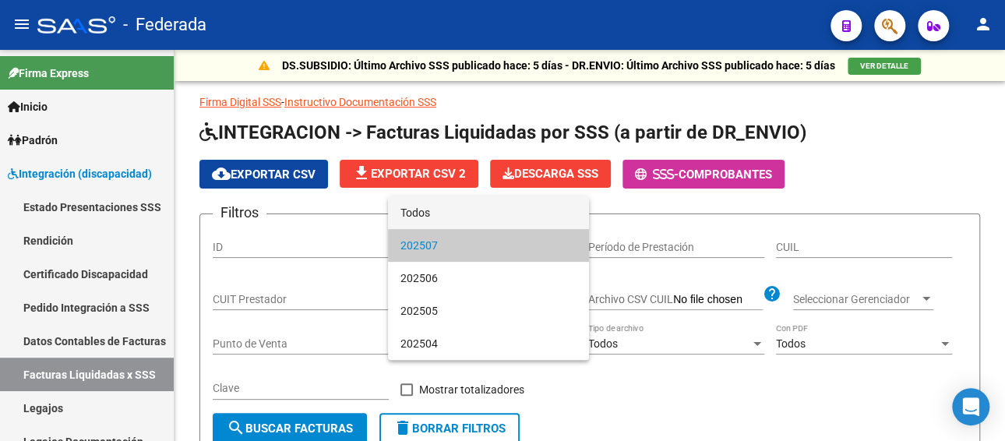
click at [458, 213] on span "Todos" at bounding box center [489, 212] width 176 height 33
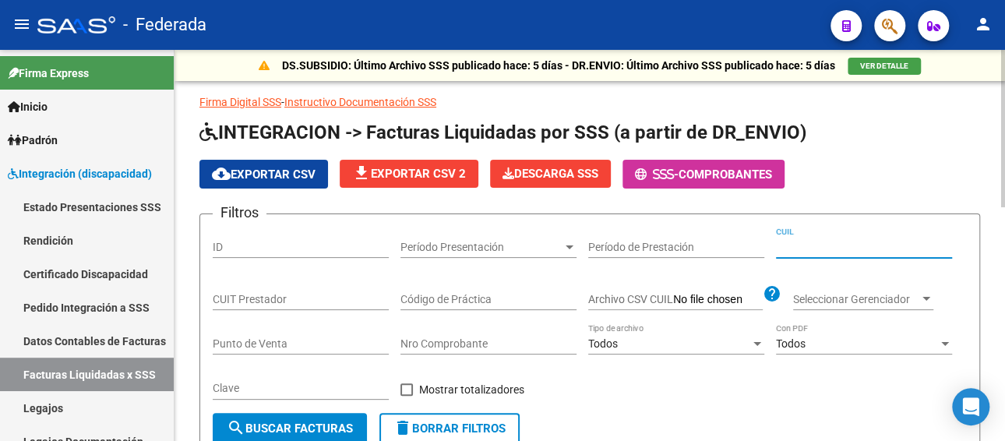
click at [852, 246] on input "CUIL" at bounding box center [864, 247] width 176 height 13
paste input "20-70045505-0"
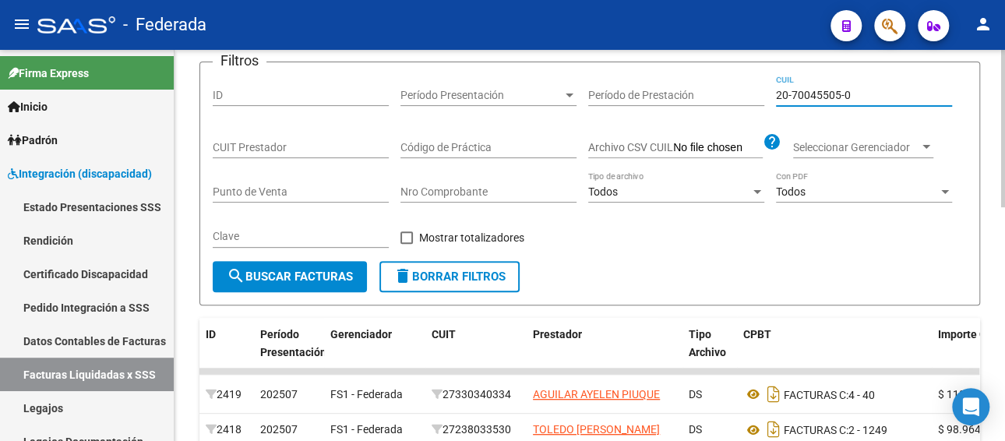
scroll to position [156, 0]
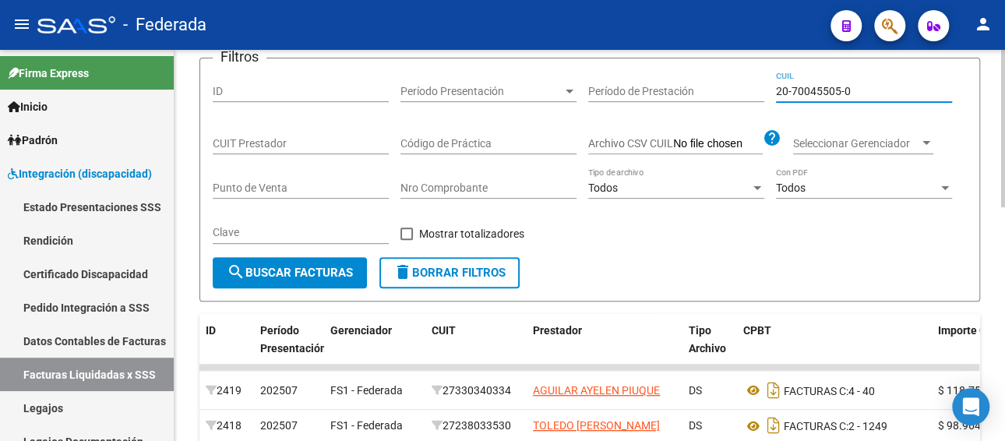
type input "20-70045505-0"
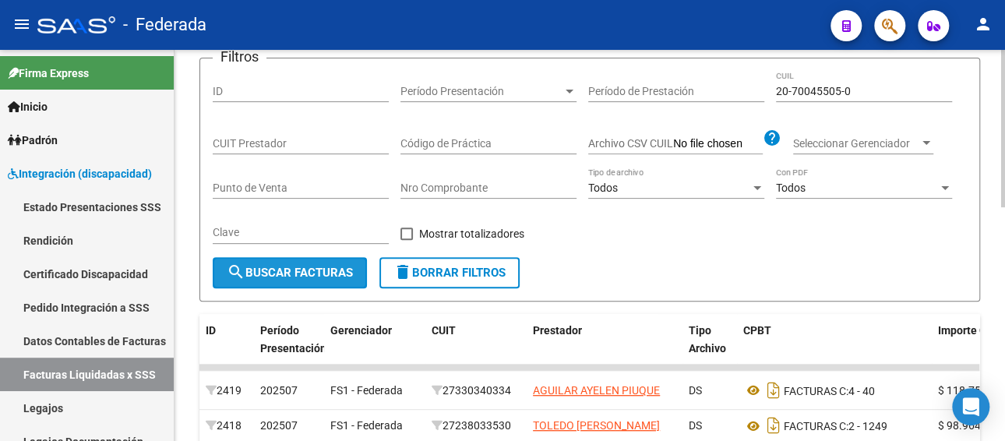
click at [327, 277] on span "search Buscar Facturas" at bounding box center [290, 273] width 126 height 14
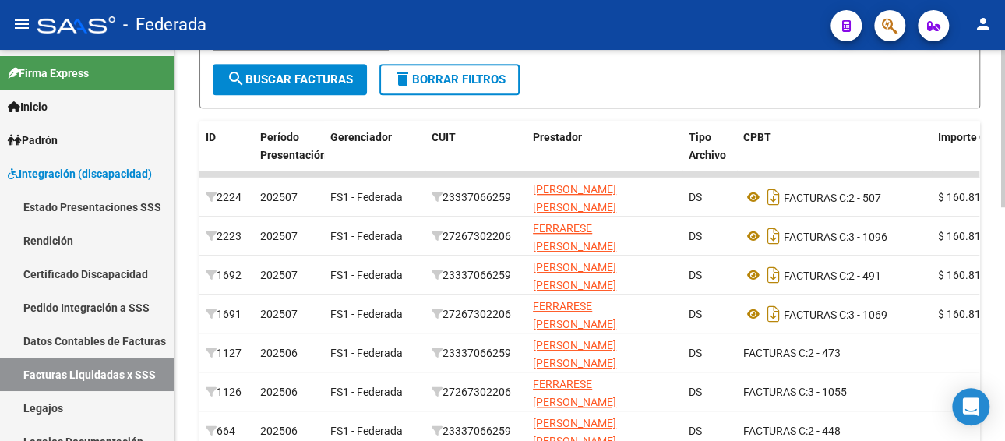
scroll to position [390, 0]
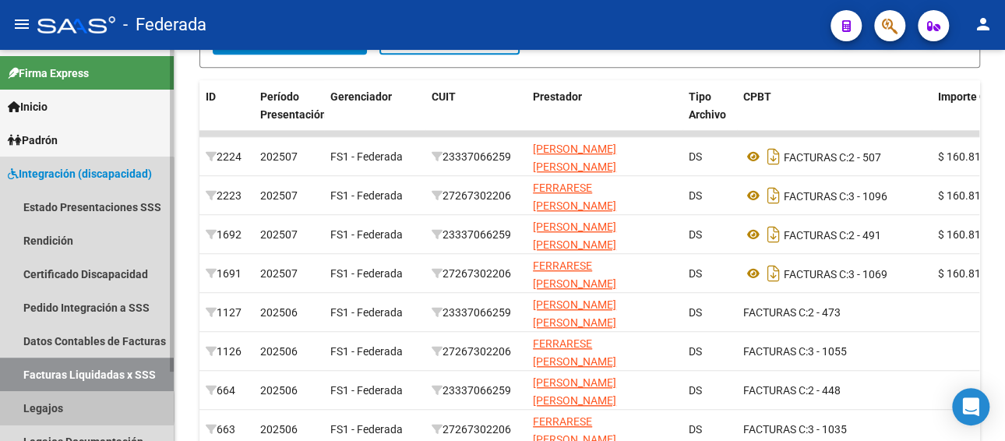
click at [70, 408] on link "Legajos" at bounding box center [87, 408] width 174 height 34
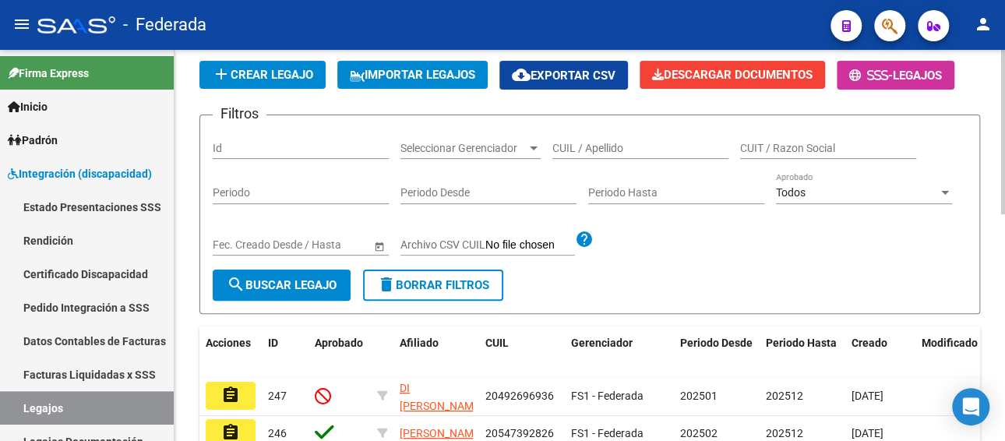
scroll to position [78, 0]
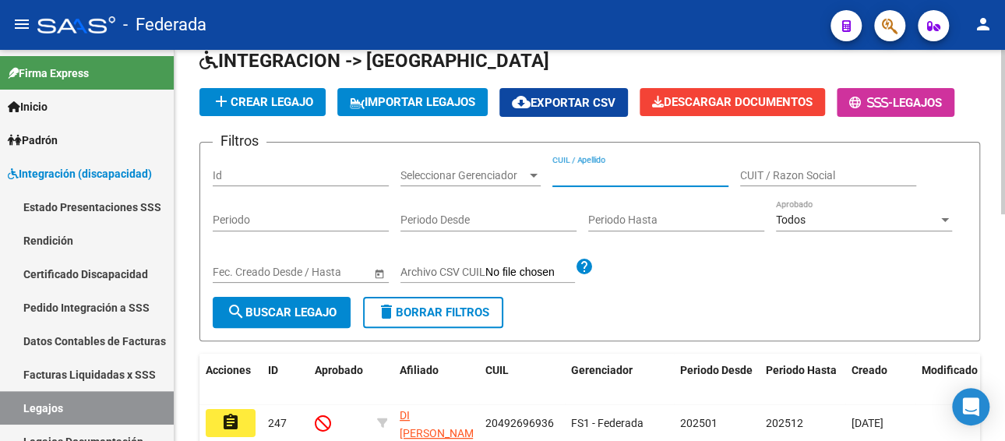
click at [596, 172] on input "CUIL / Apellido" at bounding box center [641, 175] width 176 height 13
paste input "TRIGUERO GALA"
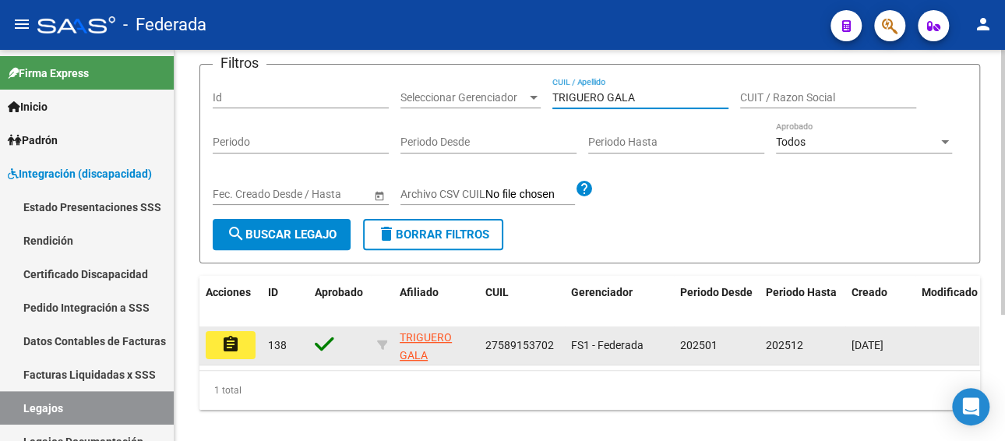
type input "TRIGUERO GALA"
drag, startPoint x: 556, startPoint y: 342, endPoint x: 478, endPoint y: 342, distance: 77.9
click at [478, 342] on div "assignment 138 TRIGUERO GALA 27589153702 FS1 - Federada 202501 202512 [DATE]" at bounding box center [729, 346] width 1059 height 39
copy div "27589153702"
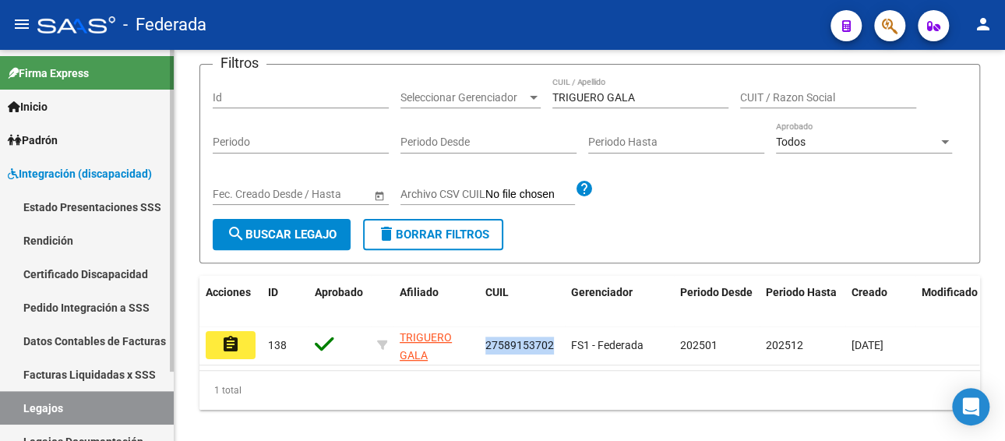
click at [132, 369] on link "Facturas Liquidadas x SSS" at bounding box center [87, 375] width 174 height 34
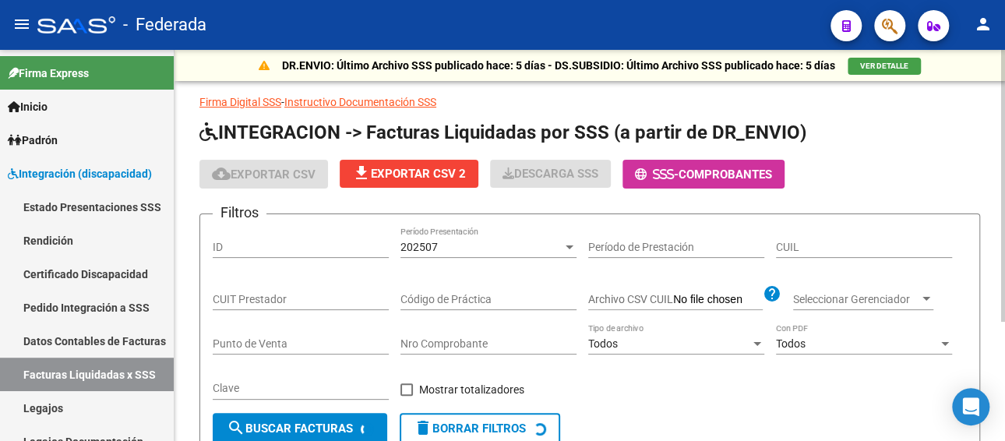
click at [472, 243] on div "202507" at bounding box center [482, 247] width 162 height 13
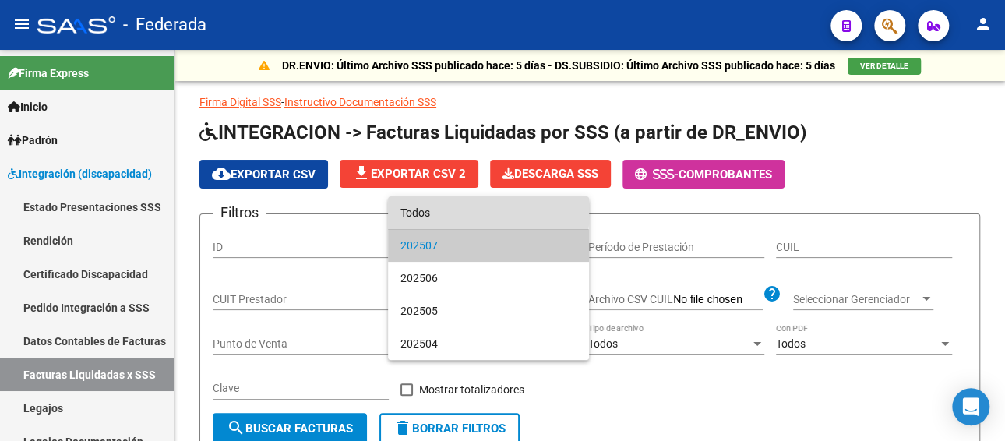
click at [448, 210] on span "Todos" at bounding box center [489, 212] width 176 height 33
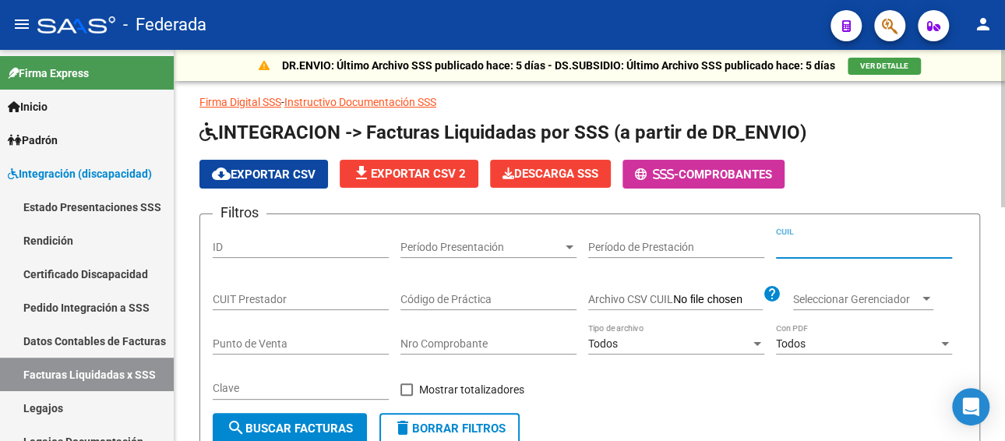
click at [821, 241] on input "CUIL" at bounding box center [864, 247] width 176 height 13
paste input "27-58915370-2"
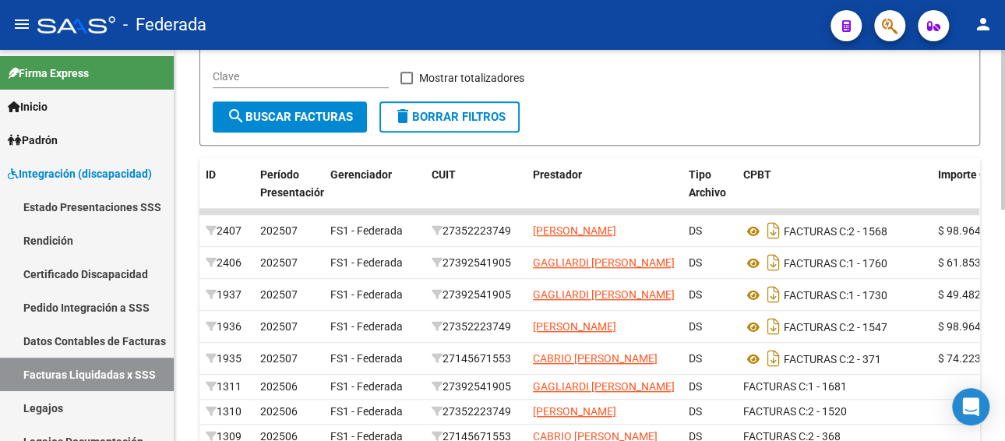
scroll to position [546, 0]
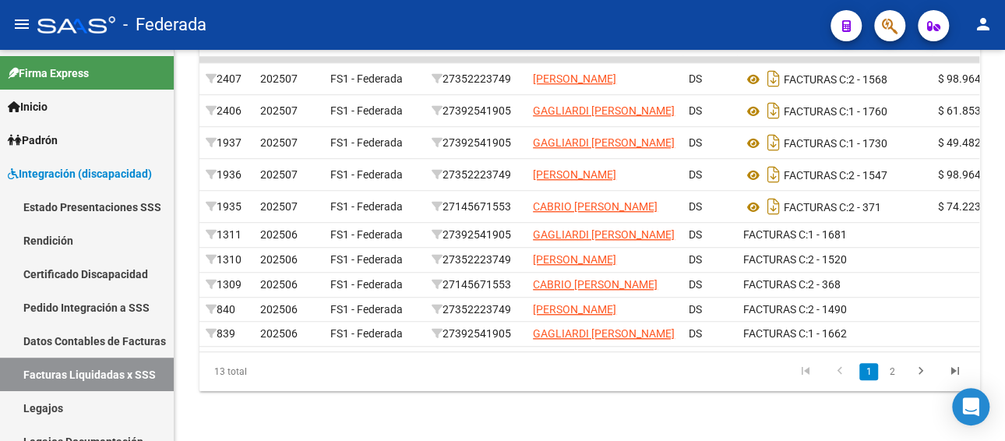
type input "27-58915370-2"
click at [30, 408] on link "Legajos" at bounding box center [87, 408] width 174 height 34
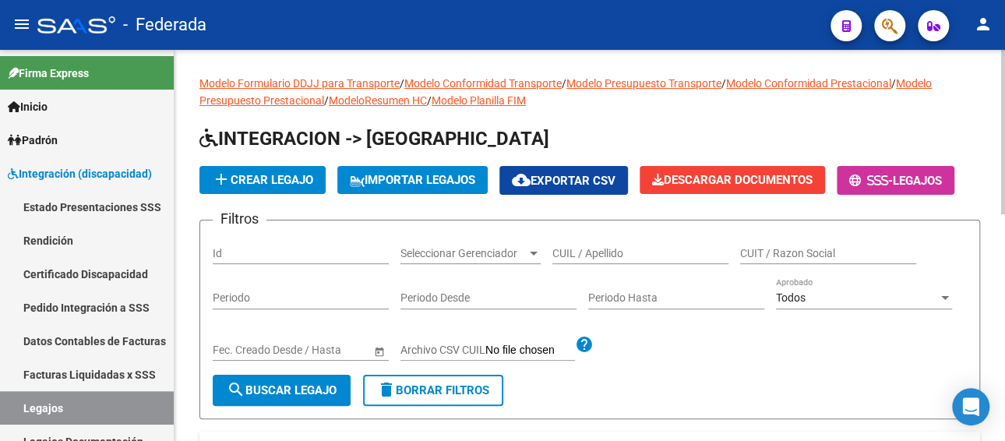
click at [612, 248] on input "CUIL / Apellido" at bounding box center [641, 253] width 176 height 13
paste input "[PERSON_NAME]"
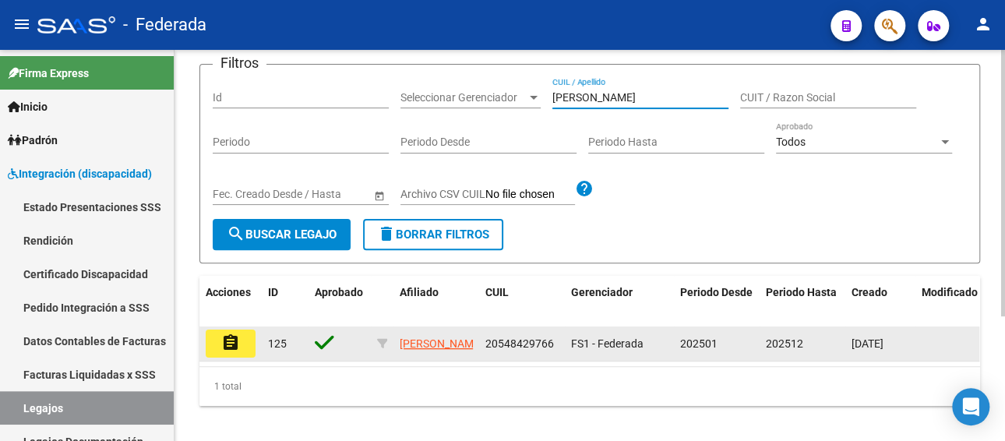
type input "[PERSON_NAME]"
drag, startPoint x: 558, startPoint y: 341, endPoint x: 481, endPoint y: 344, distance: 77.2
click at [481, 344] on datatable-body-cell "20548429766" at bounding box center [522, 344] width 86 height 34
copy span "20548429766"
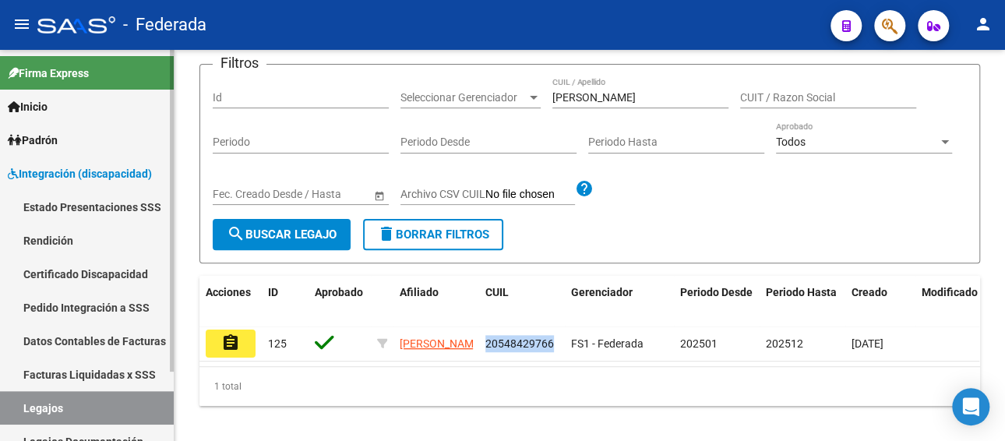
click at [103, 376] on link "Facturas Liquidadas x SSS" at bounding box center [87, 375] width 174 height 34
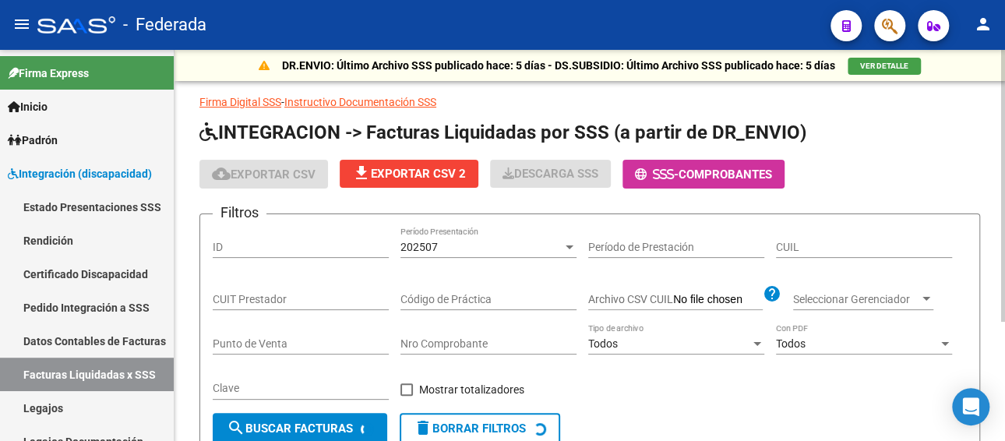
click at [484, 245] on div "202507" at bounding box center [482, 247] width 162 height 13
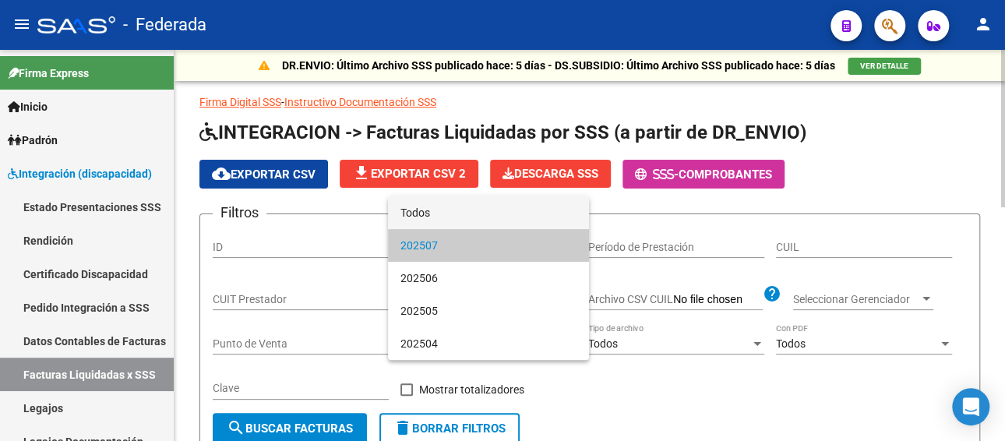
click at [472, 214] on span "Todos" at bounding box center [489, 212] width 176 height 33
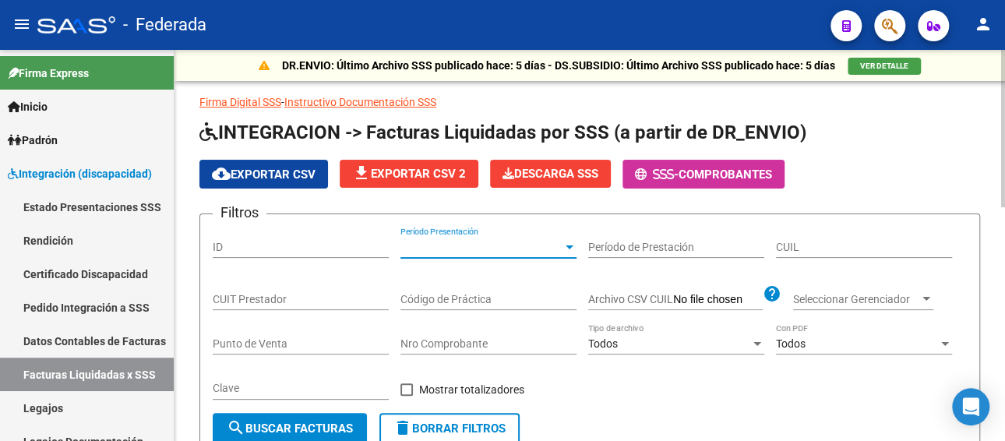
click at [824, 245] on input "CUIL" at bounding box center [864, 247] width 176 height 13
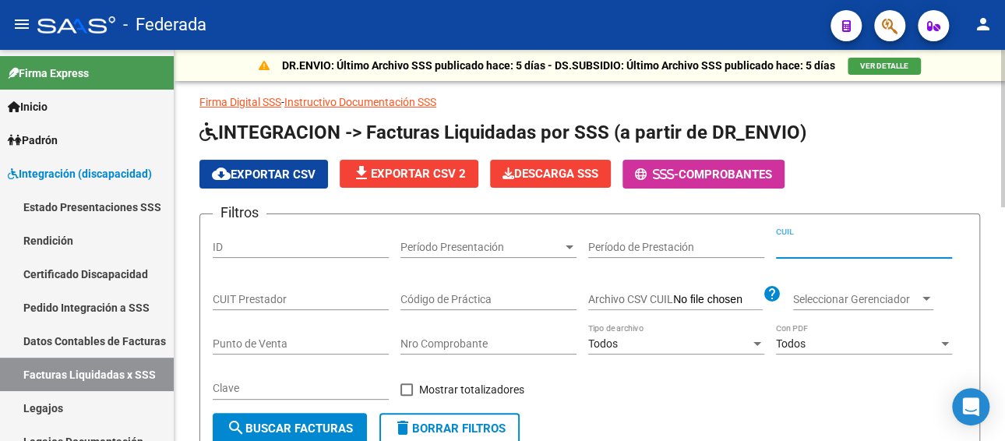
paste input "20-54842976-6"
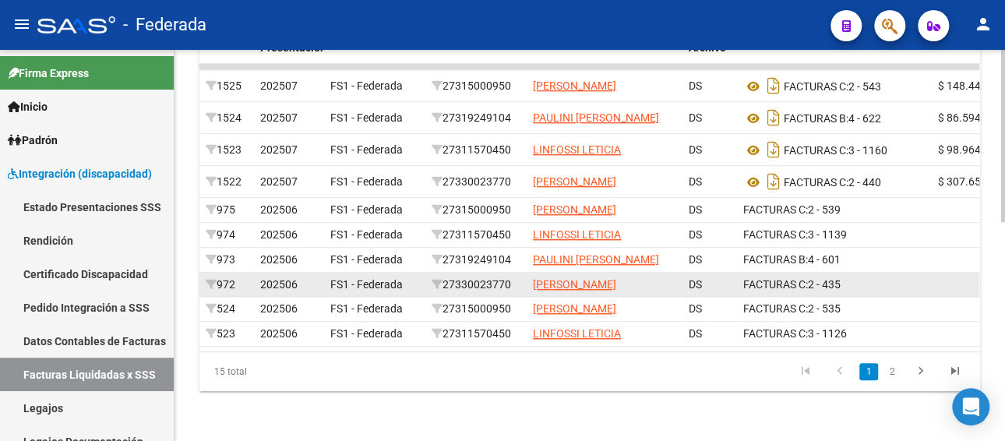
scroll to position [496, 0]
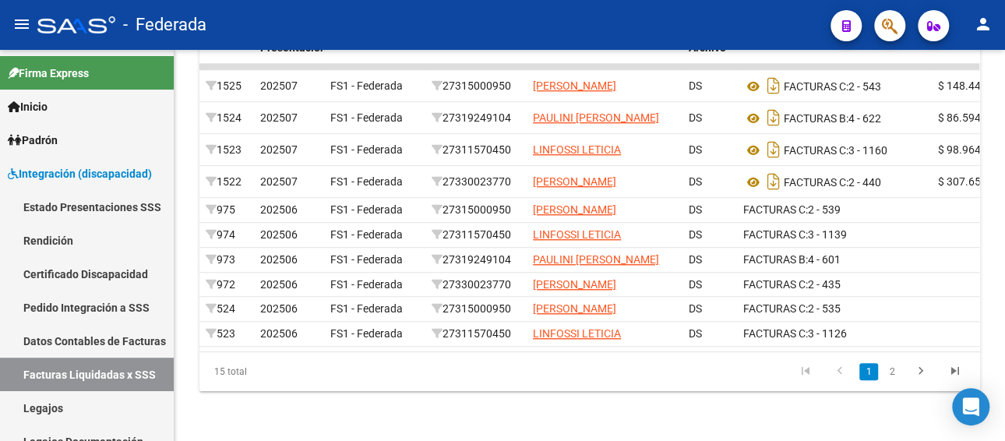
type input "20-54842976-6"
